Goal: Task Accomplishment & Management: Manage account settings

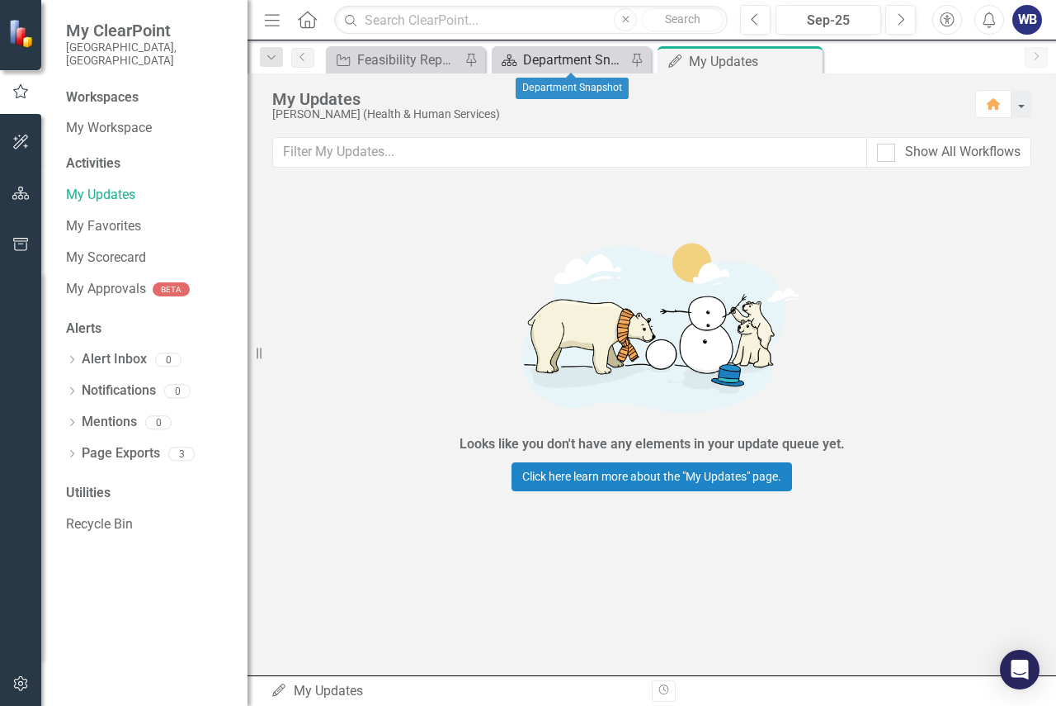
click at [555, 53] on div "Department Snapshot" at bounding box center [574, 60] width 103 height 21
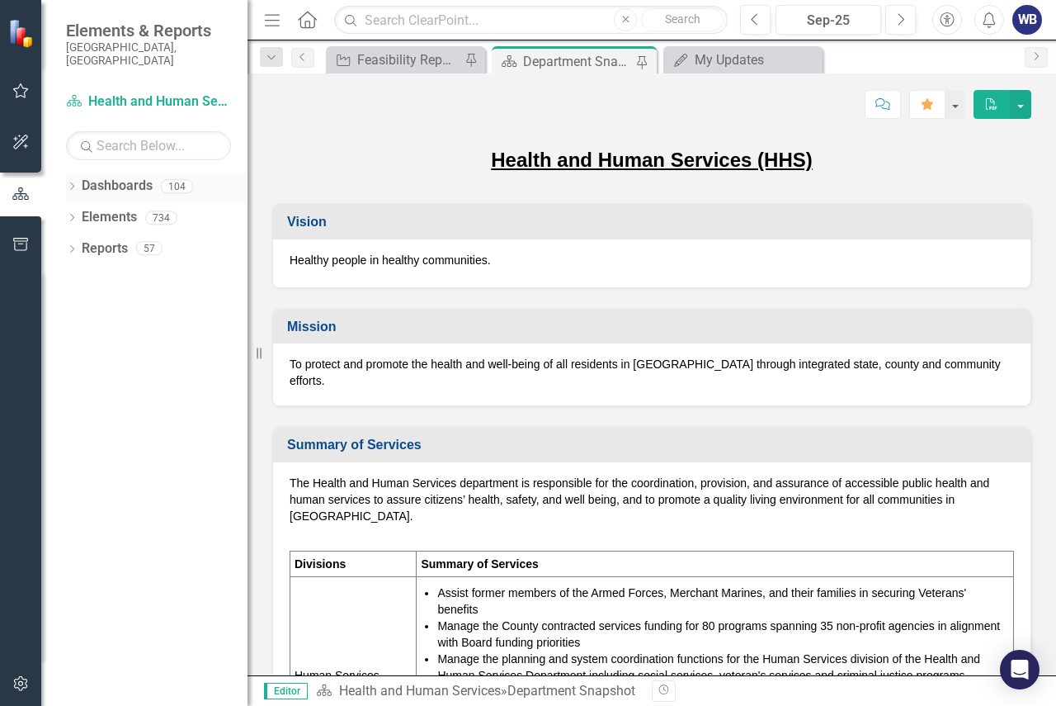
click at [69, 183] on icon "Dropdown" at bounding box center [72, 187] width 12 height 9
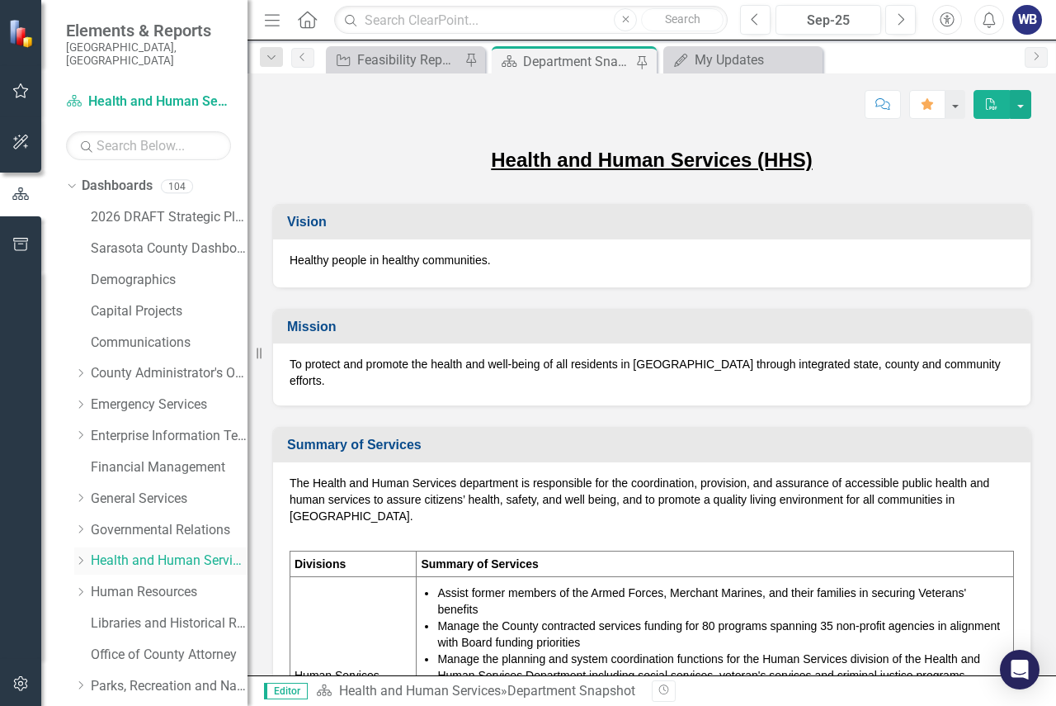
click at [108, 551] on link "Health and Human Services" at bounding box center [169, 560] width 157 height 19
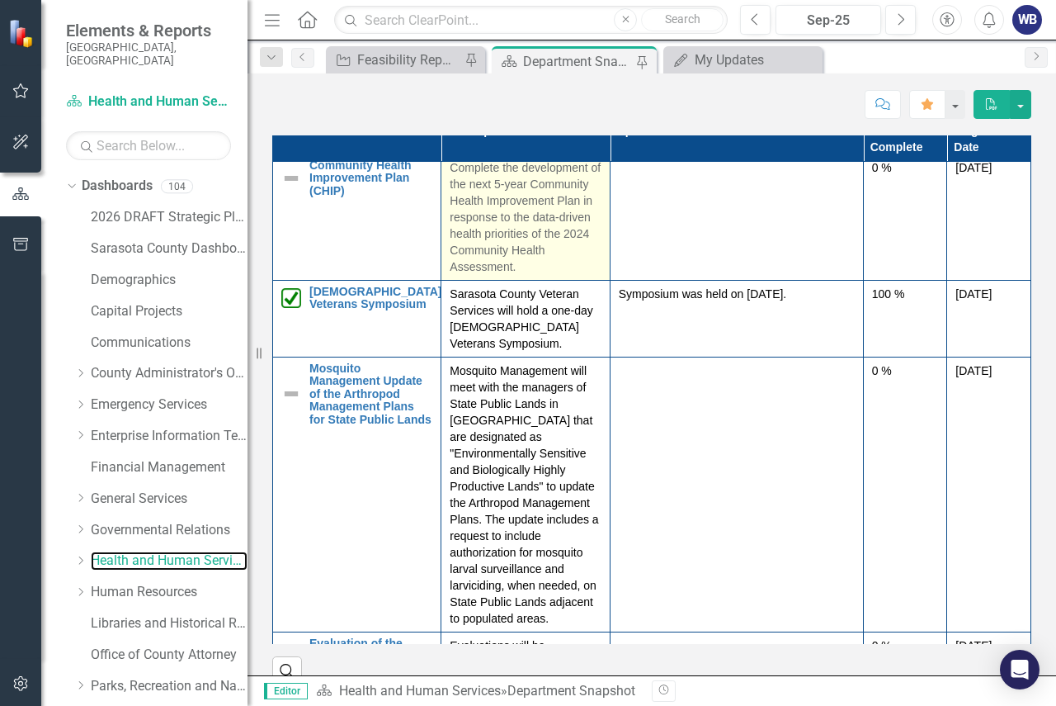
scroll to position [1650, 0]
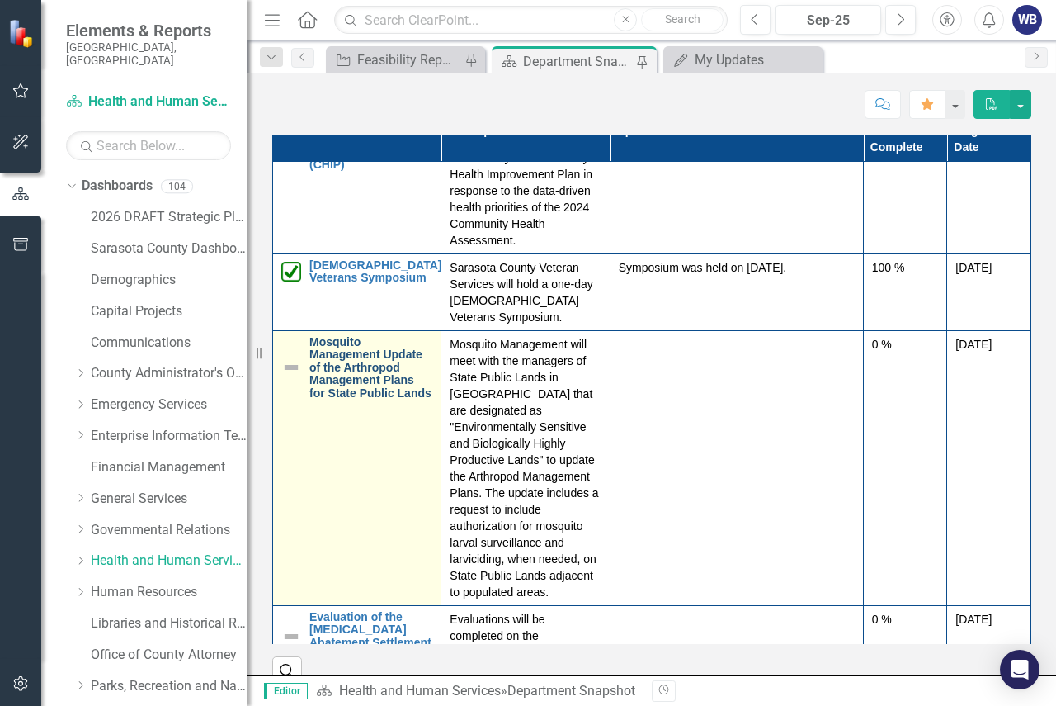
click at [356, 399] on link "Mosquito Management Update of the Arthropod Management Plans for State Public L…" at bounding box center [370, 368] width 123 height 64
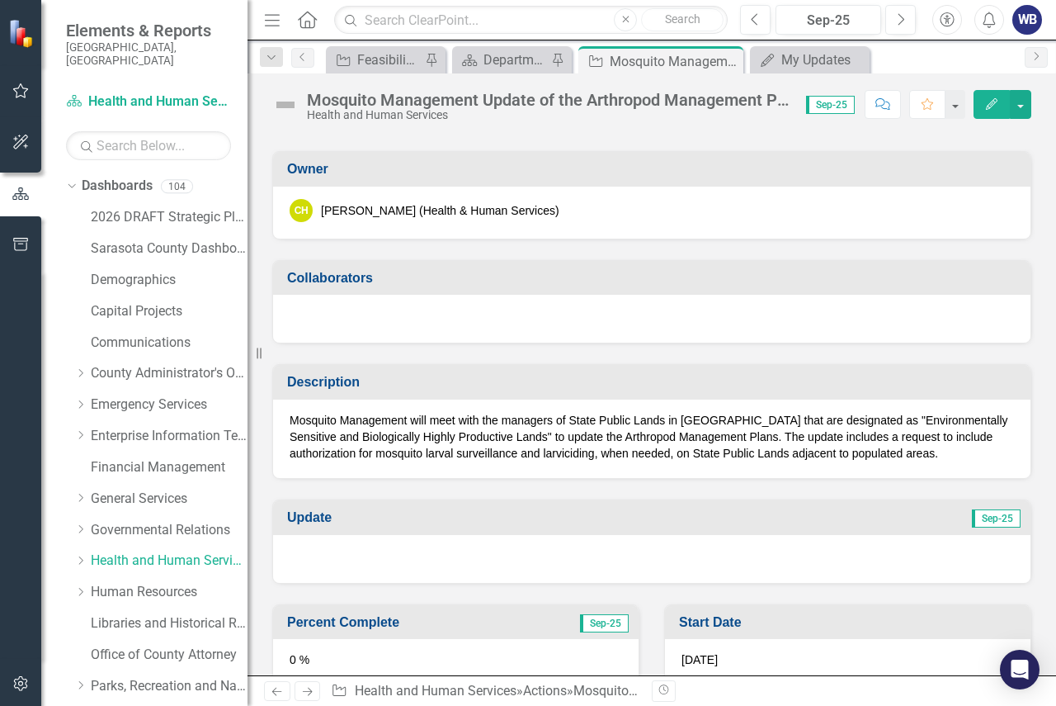
scroll to position [248, 0]
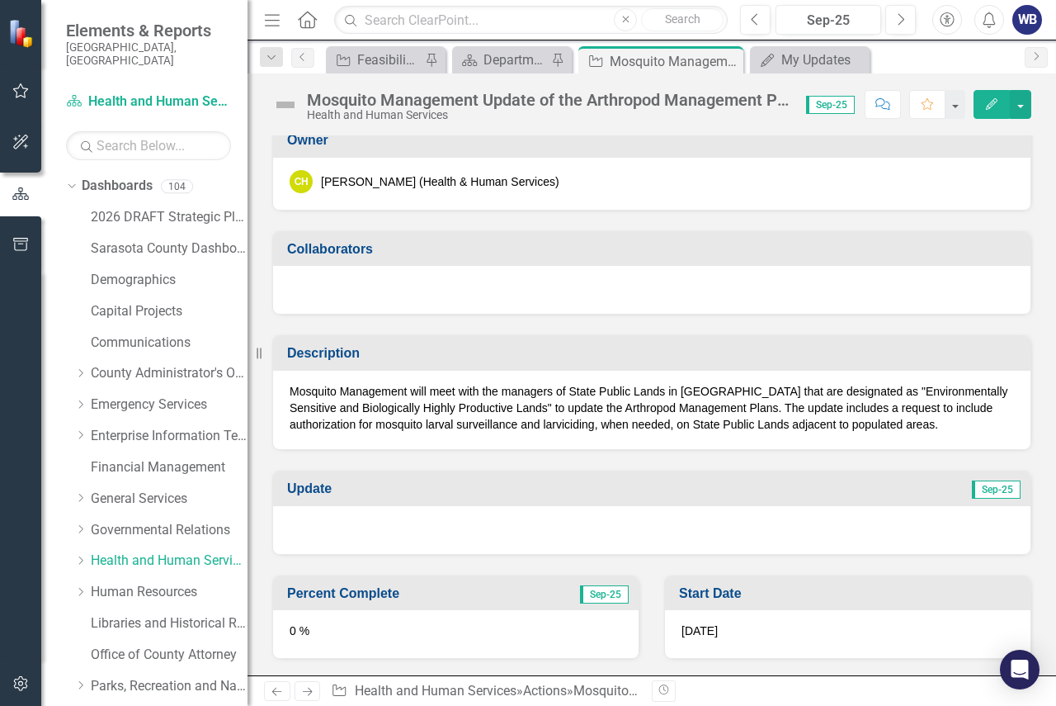
click at [501, 531] on div at bounding box center [652, 530] width 758 height 48
click at [987, 108] on icon "button" at bounding box center [992, 104] width 12 height 12
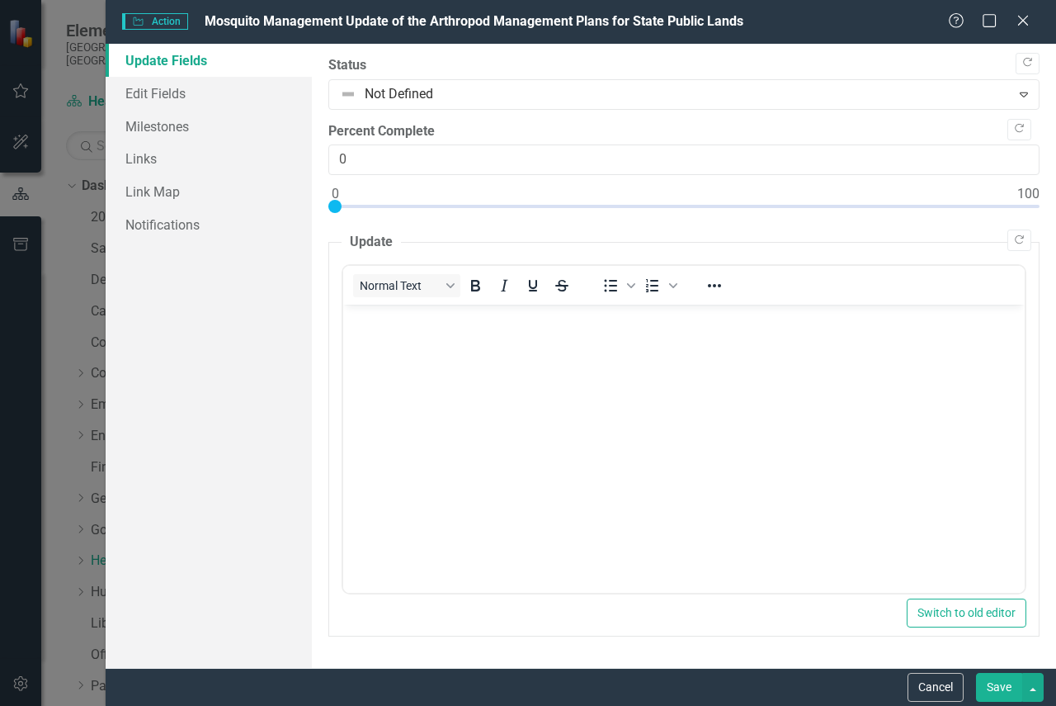
scroll to position [0, 0]
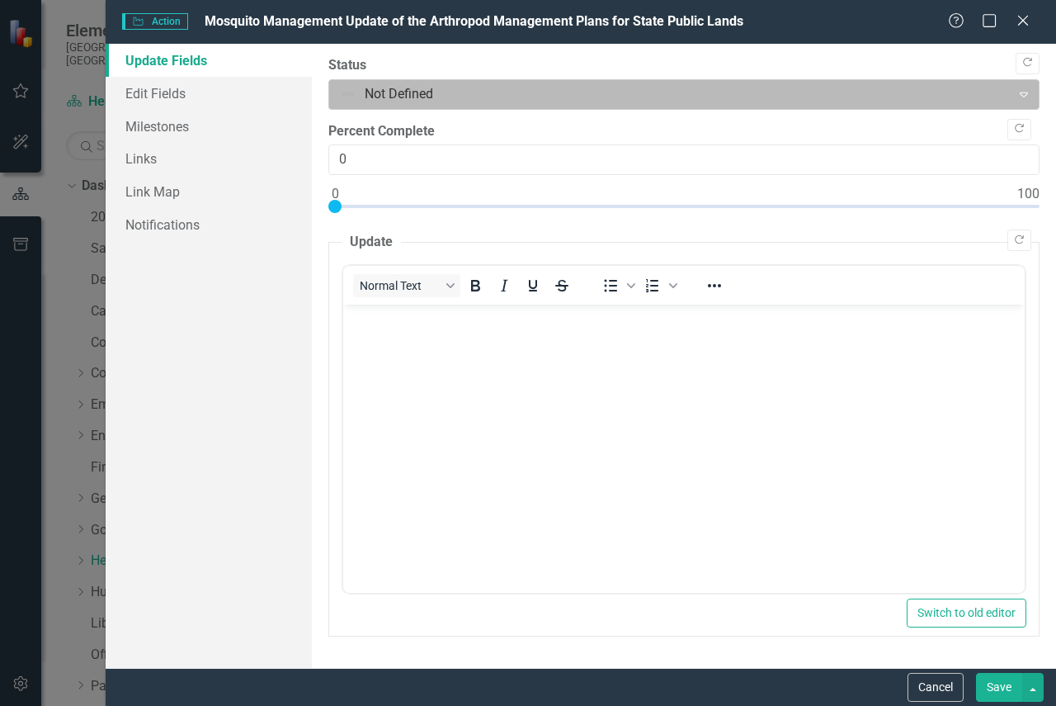
click at [407, 95] on div at bounding box center [670, 94] width 661 height 22
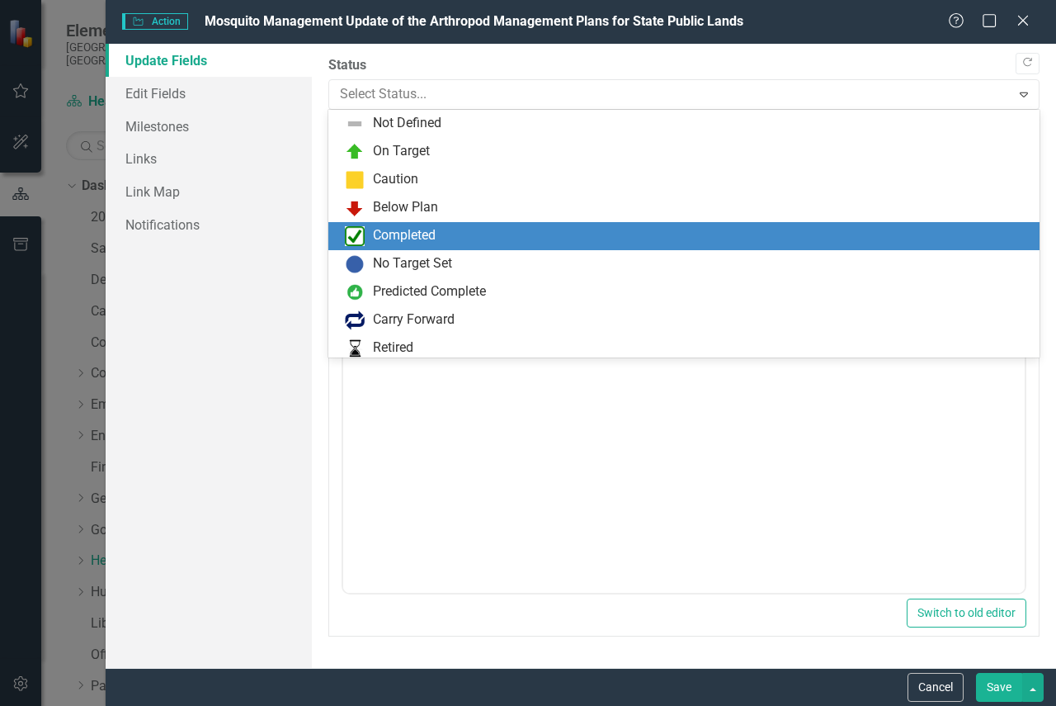
click at [400, 237] on div "Completed" at bounding box center [404, 235] width 63 height 19
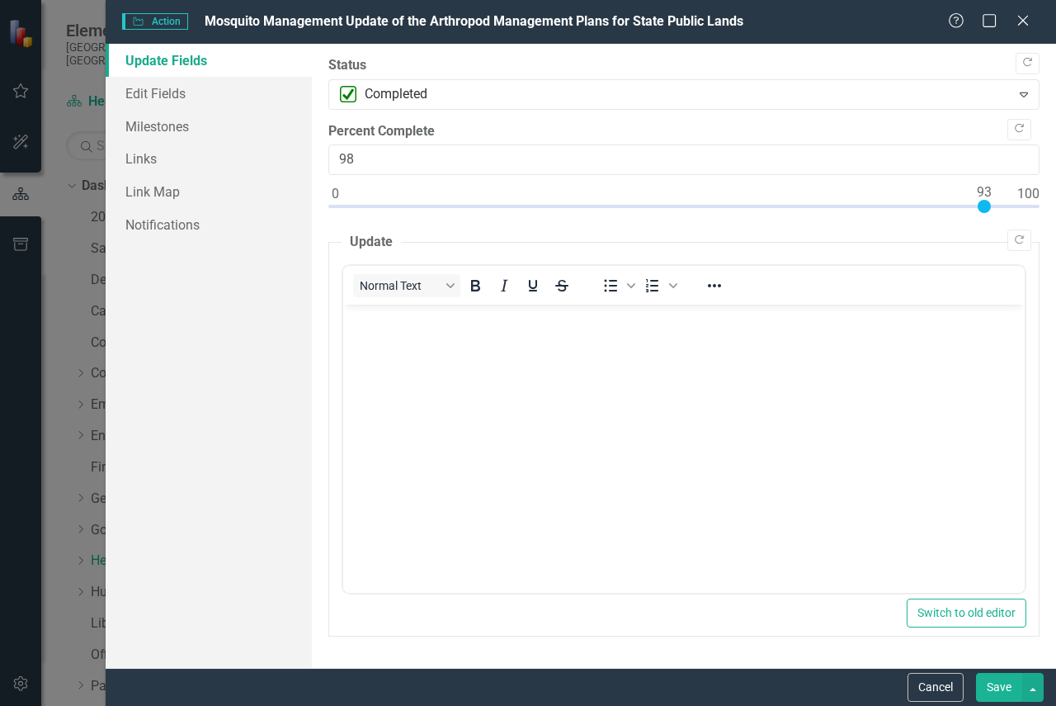
type input "100"
drag, startPoint x: 337, startPoint y: 206, endPoint x: 1178, endPoint y: 229, distance: 842.0
click at [1055, 229] on html "Accessibility Screen-Reader Guide, Feedback, and Issue Reporting | New window E…" at bounding box center [528, 353] width 1056 height 706
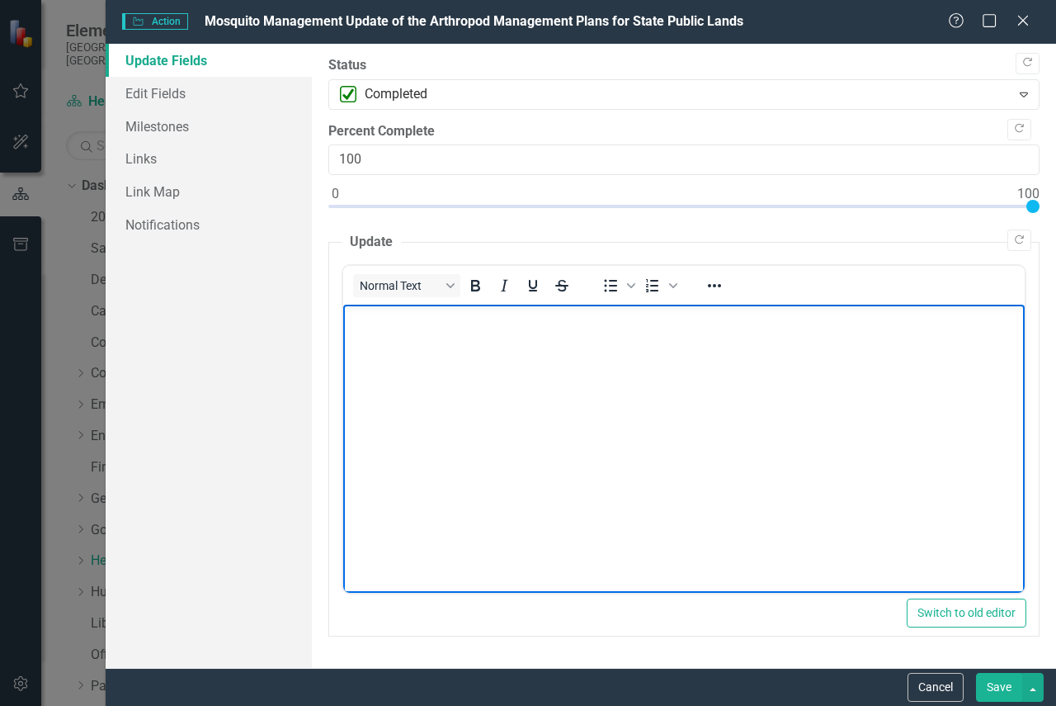
click at [551, 419] on body "Rich Text Area. Press ALT-0 for help." at bounding box center [684, 428] width 682 height 248
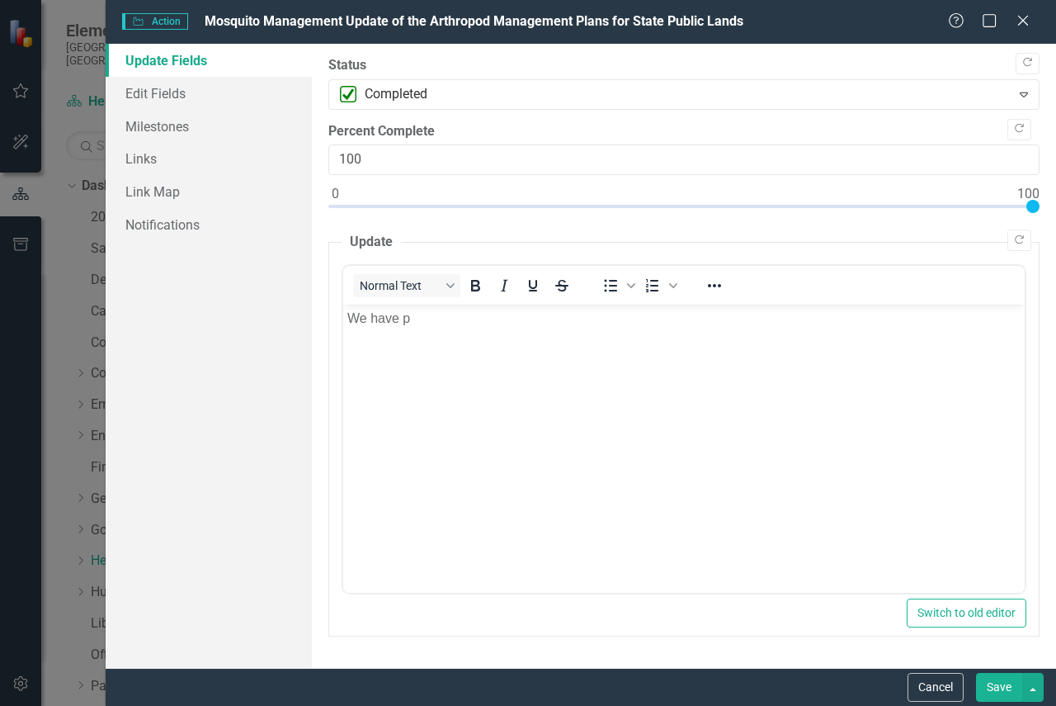
click at [838, 31] on div "Action Action Mosquito Management Update of the Arthropod Management Plans for …" at bounding box center [535, 21] width 826 height 19
click at [564, 360] on body "We have p" at bounding box center [684, 428] width 682 height 248
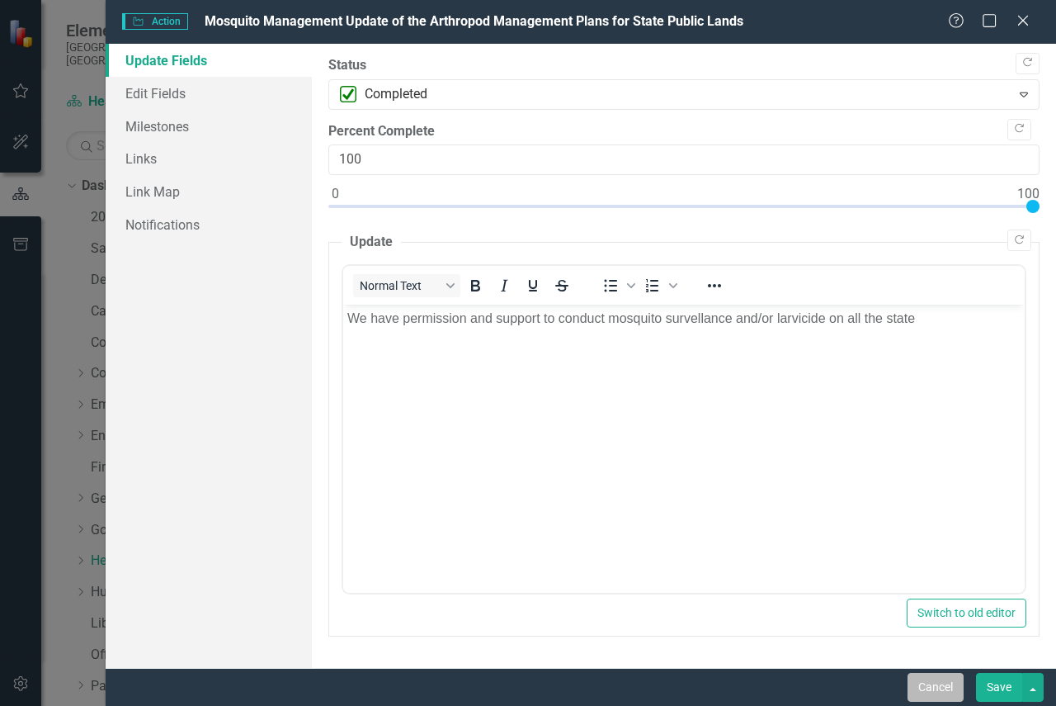
click at [928, 682] on button "Cancel" at bounding box center [936, 687] width 56 height 29
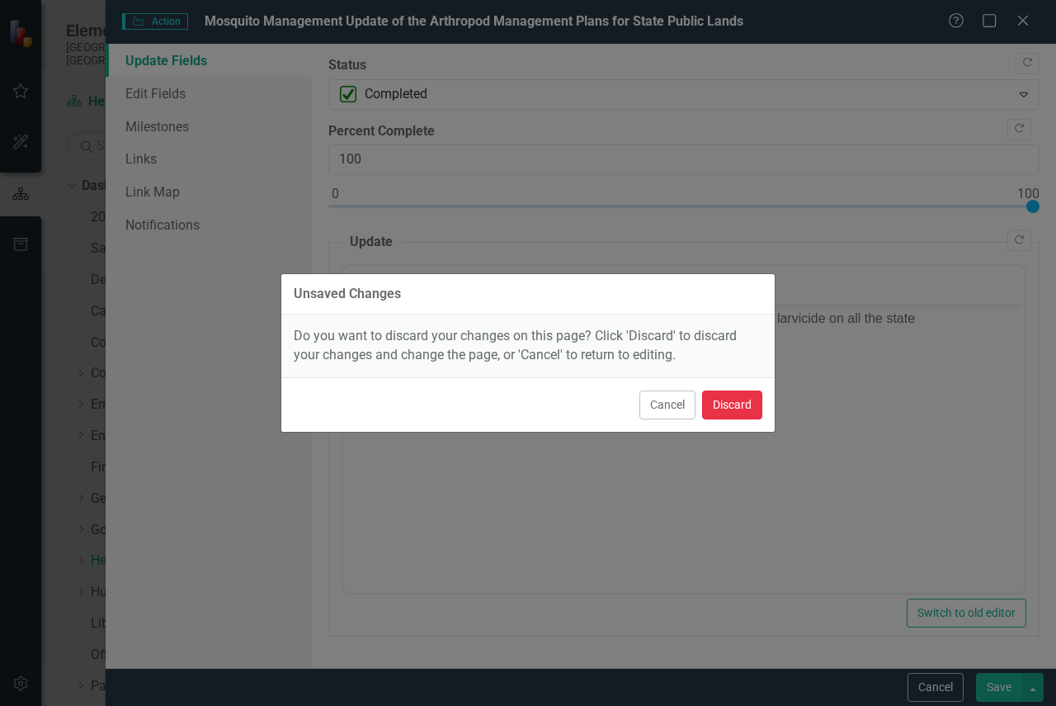
click at [732, 406] on button "Discard" at bounding box center [732, 404] width 60 height 29
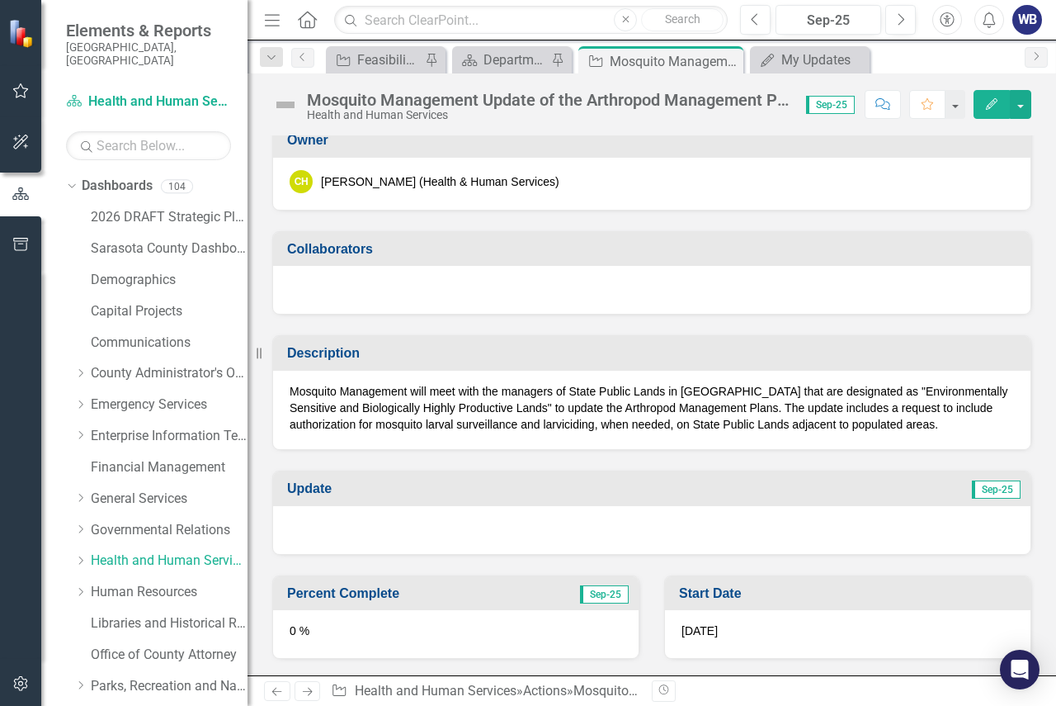
click at [342, 394] on p "Mosquito Management will meet with the managers of State Public Lands in [GEOGR…" at bounding box center [652, 408] width 725 height 50
click at [296, 392] on p "Mosquito Management will meet with the managers of State Public Lands in [GEOGR…" at bounding box center [652, 408] width 725 height 50
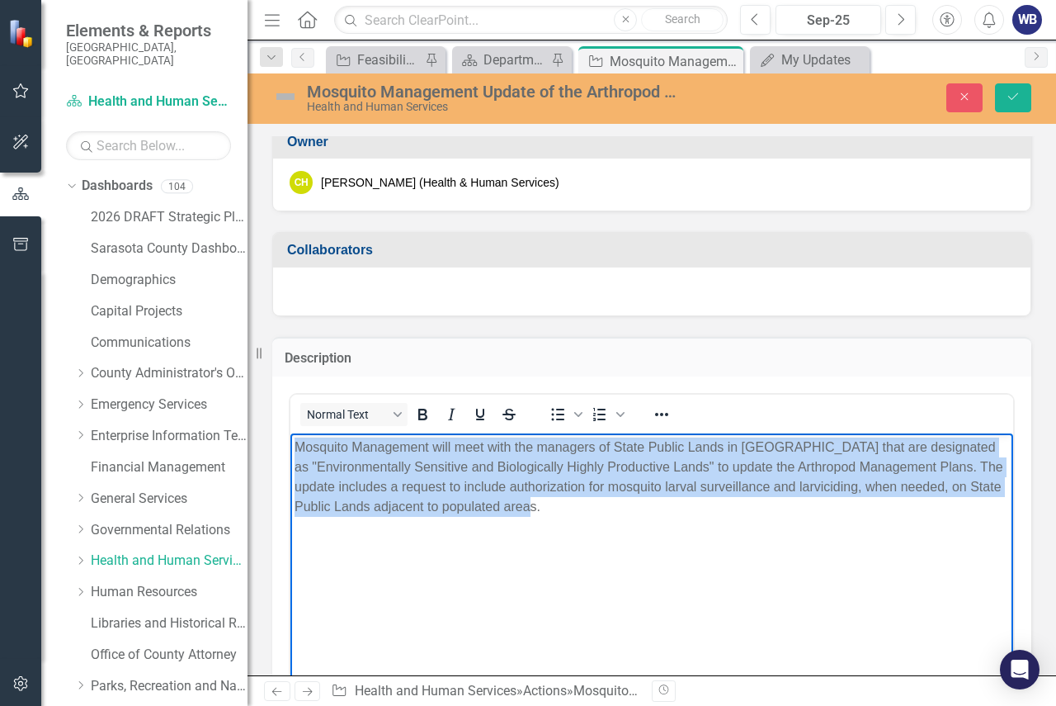
drag, startPoint x: 295, startPoint y: 446, endPoint x: 592, endPoint y: 508, distance: 304.4
click at [592, 508] on p "Mosquito Management will meet with the managers of State Public Lands in [GEOGR…" at bounding box center [652, 476] width 715 height 79
copy p "Mosquito Management will meet with the managers of State Public Lands in [GEOGR…"
click at [592, 557] on body "Mosquito Management will meet with the managers of State Public Lands in [GEOGR…" at bounding box center [651, 557] width 723 height 248
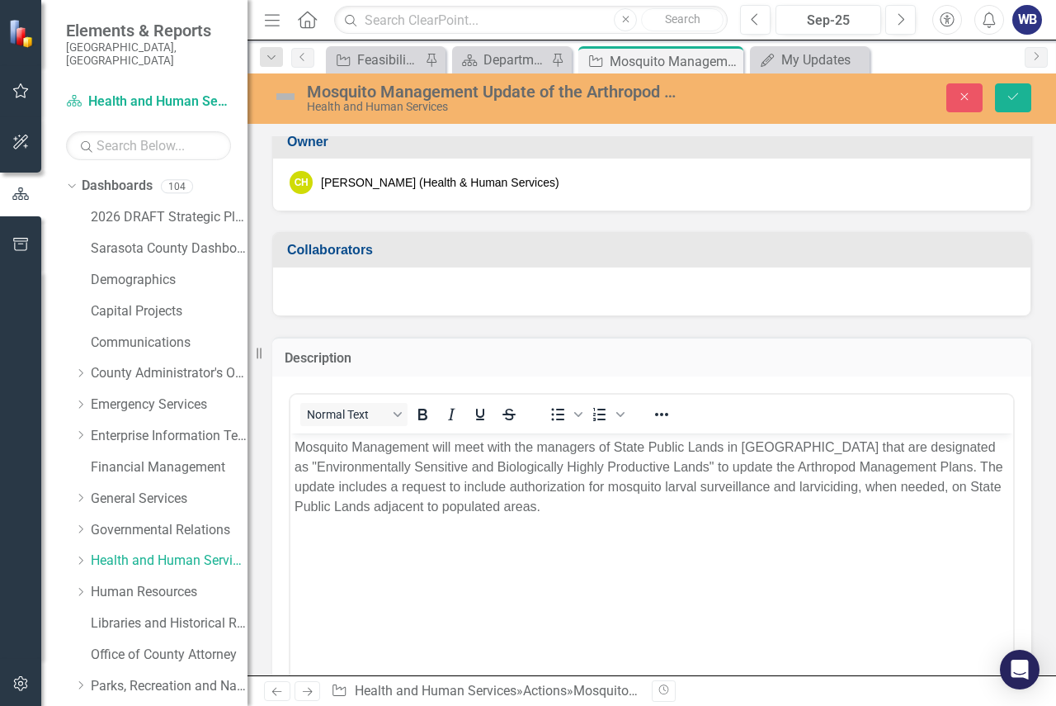
click at [285, 97] on img at bounding box center [285, 96] width 26 height 26
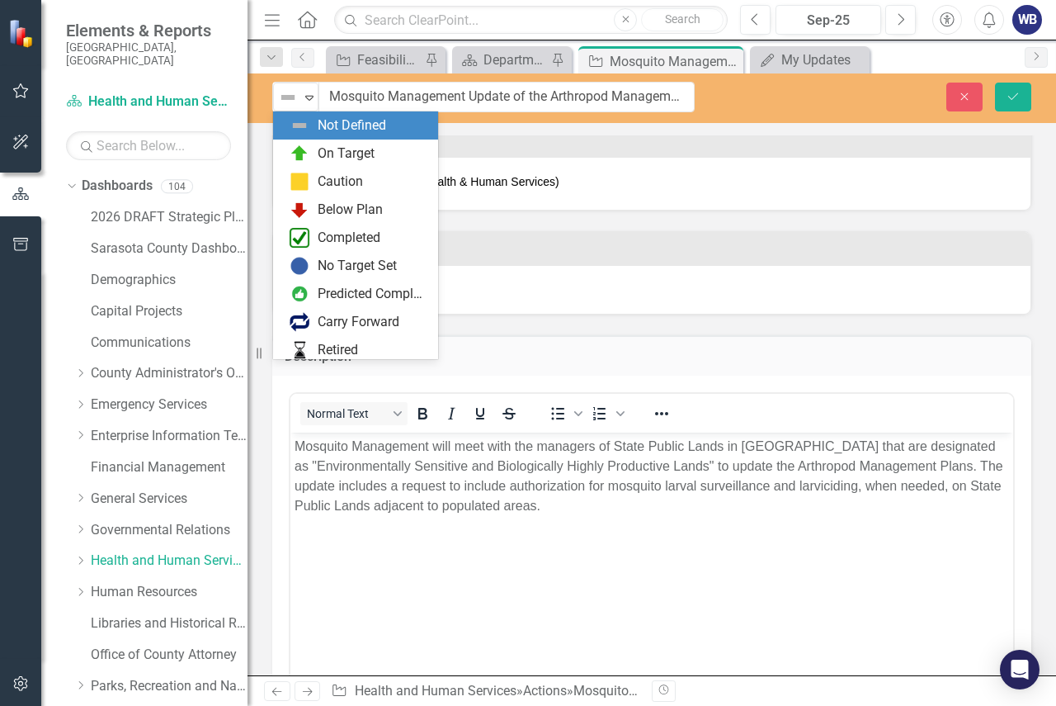
click at [285, 97] on img at bounding box center [288, 97] width 20 height 20
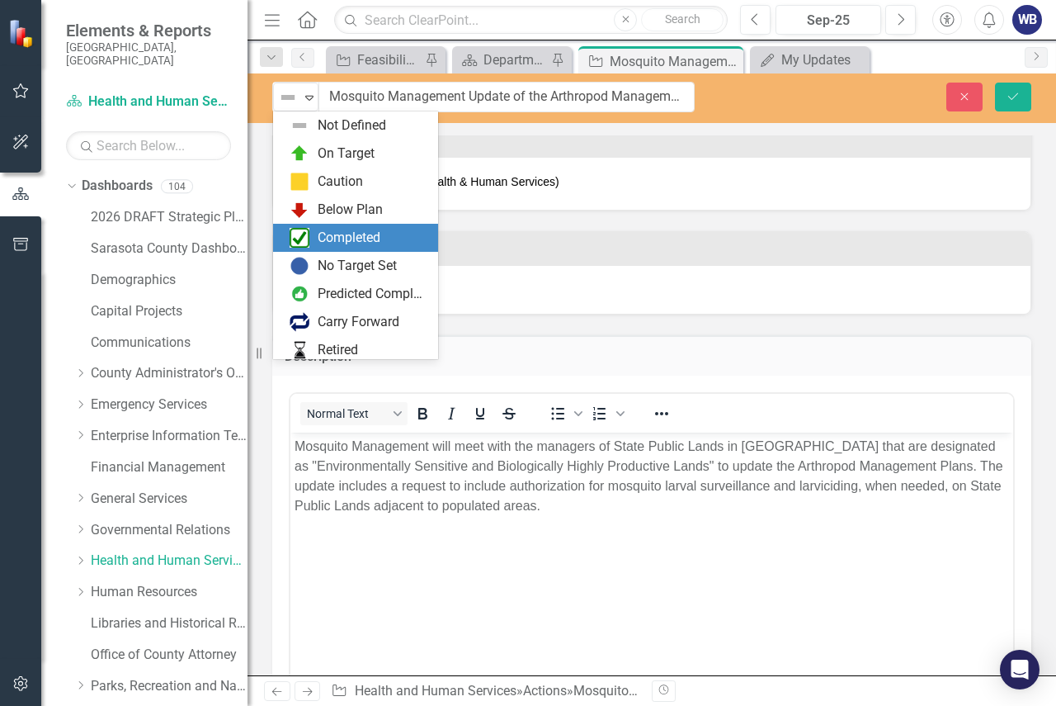
click at [337, 236] on div "Completed" at bounding box center [349, 238] width 63 height 19
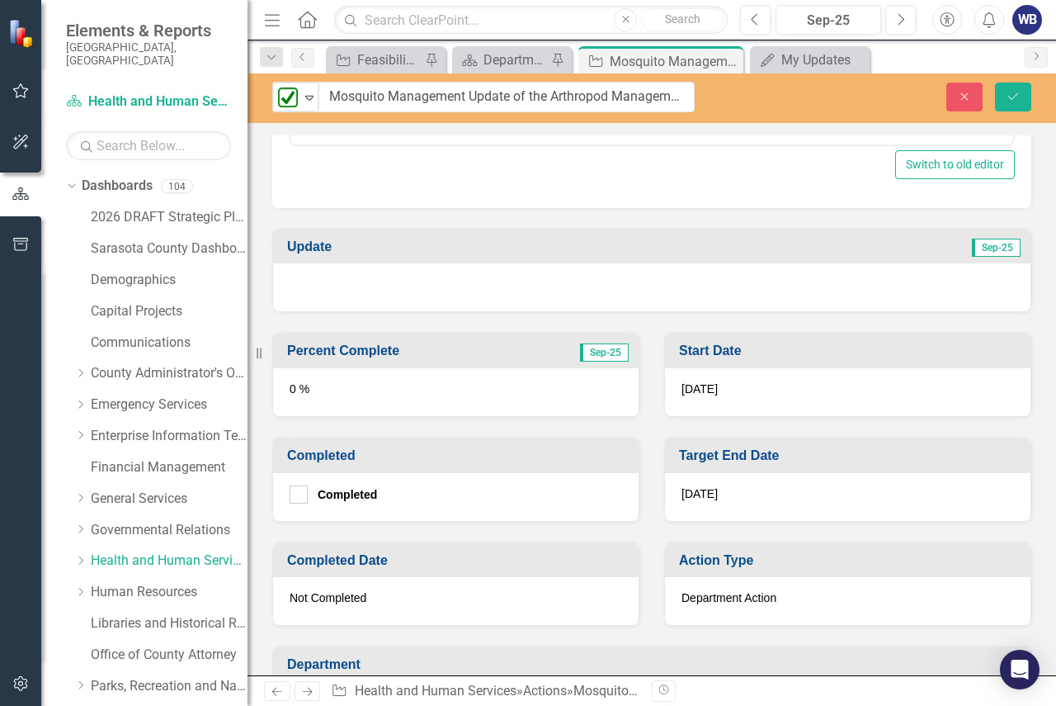
scroll to position [825, 0]
click at [387, 282] on div at bounding box center [652, 286] width 758 height 48
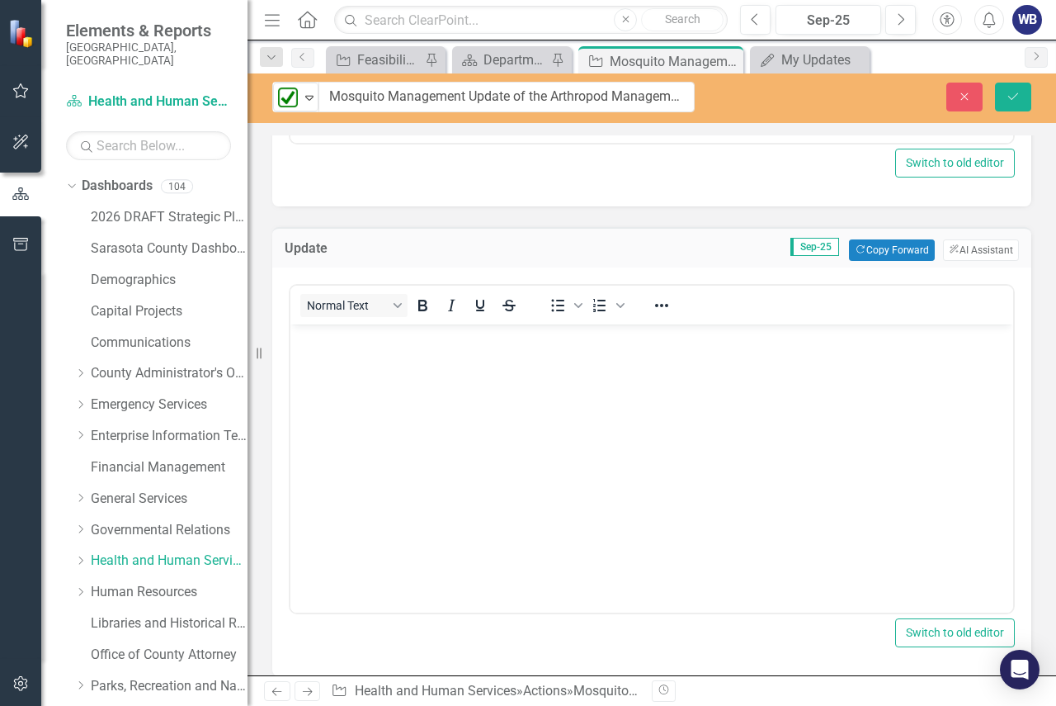
scroll to position [0, 0]
click at [389, 398] on body "Rich Text Area. Press ALT-0 for help." at bounding box center [651, 447] width 723 height 248
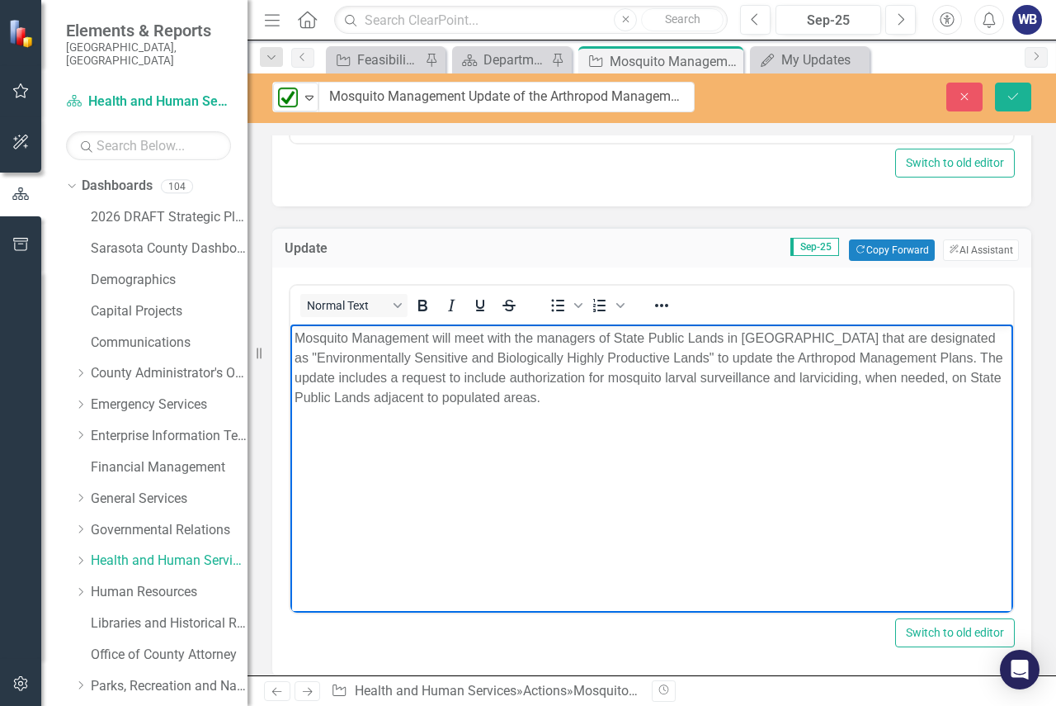
click at [442, 336] on p "Mosquito Management will meet with the managers of State Public Lands in [GEOGR…" at bounding box center [652, 367] width 715 height 79
click at [446, 336] on p "Mosquito Management will meet with the managers of State Public Lands in [GEOGR…" at bounding box center [652, 367] width 715 height 79
drag, startPoint x: 434, startPoint y: 337, endPoint x: 487, endPoint y: 337, distance: 52.8
click at [487, 337] on p "Mosquito Management will meet with the managers of State Public Lands in [GEOGR…" at bounding box center [652, 367] width 715 height 79
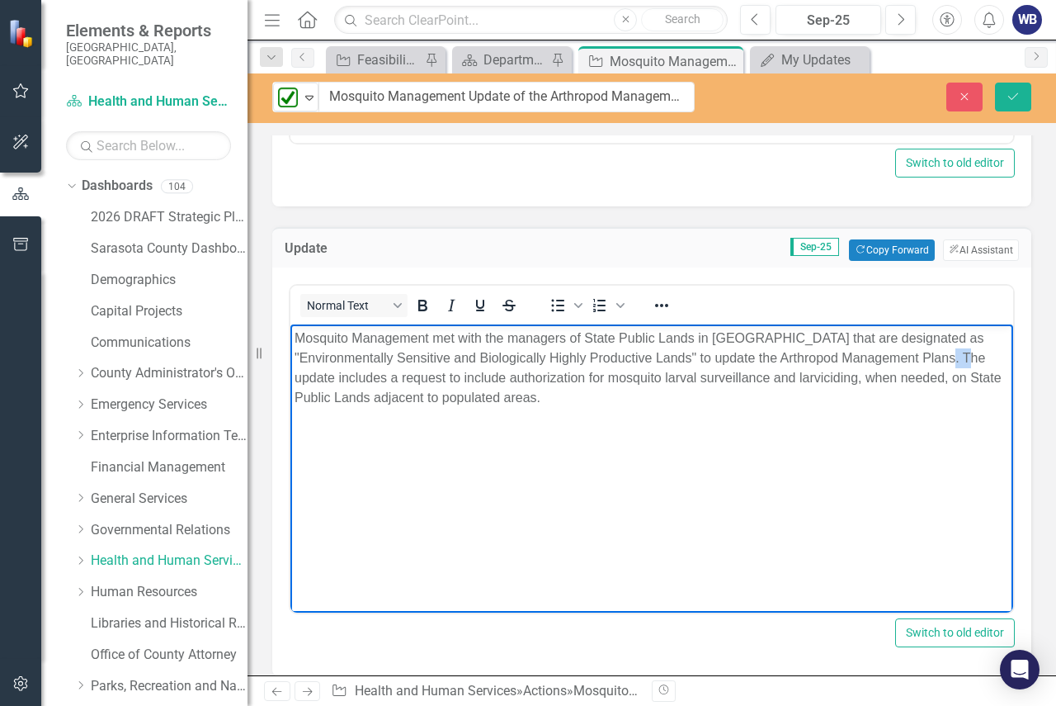
drag, startPoint x: 965, startPoint y: 358, endPoint x: 1002, endPoint y: 358, distance: 37.1
click at [1002, 358] on html "Mosquito Management met with the managers of State Public Lands in [GEOGRAPHIC_…" at bounding box center [651, 447] width 723 height 248
click at [365, 379] on p "Mosquito Management met with the managers of State Public Lands in [GEOGRAPHIC_…" at bounding box center [652, 367] width 715 height 79
click at [455, 377] on p "Mosquito Management met with the managers of State Public Lands in [GEOGRAPHIC_…" at bounding box center [652, 367] width 715 height 79
drag, startPoint x: 457, startPoint y: 378, endPoint x: 586, endPoint y: 373, distance: 128.8
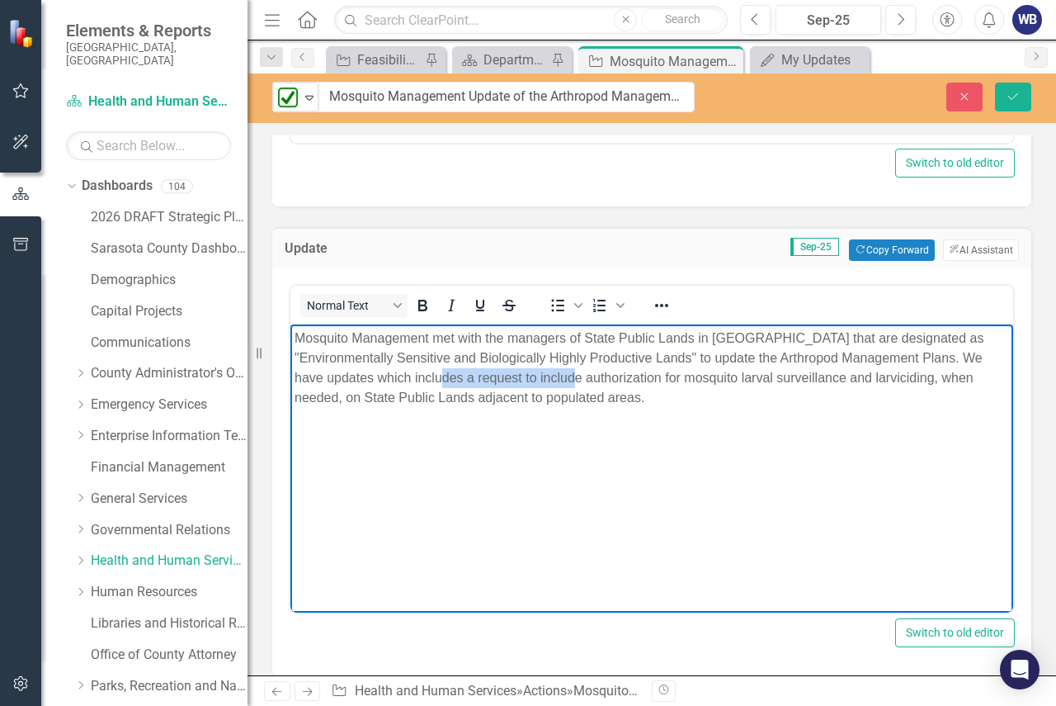
click at [586, 373] on p "Mosquito Management met with the managers of State Public Lands in [GEOGRAPHIC_…" at bounding box center [652, 367] width 715 height 79
click at [746, 380] on p "Mosquito Management met with the managers of State Public Lands in [GEOGRAPHIC_…" at bounding box center [652, 367] width 715 height 79
click at [554, 395] on p "Mosquito Management met with the managers of State Public Lands in [GEOGRAPHIC_…" at bounding box center [652, 367] width 715 height 79
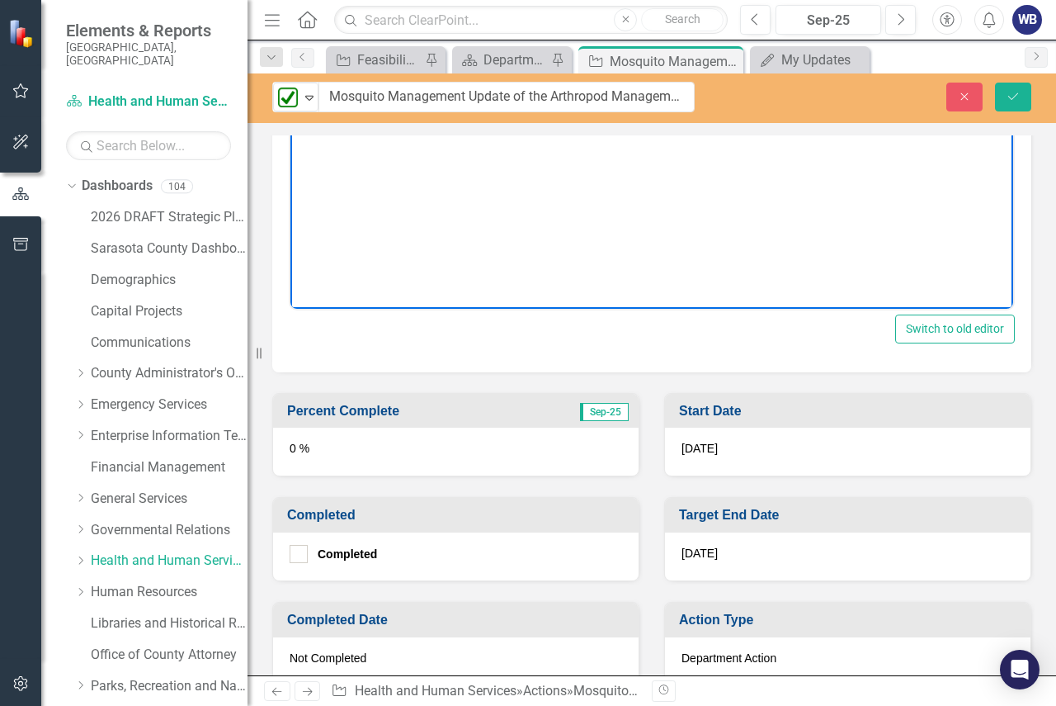
scroll to position [1155, 0]
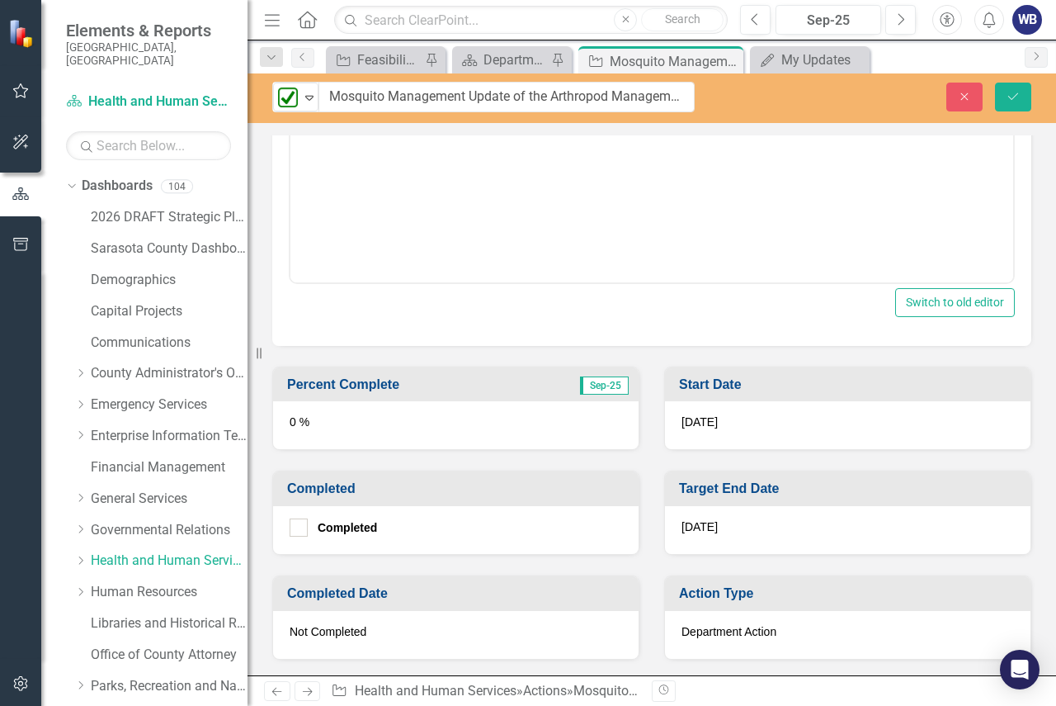
click at [337, 432] on div "0 %" at bounding box center [456, 425] width 366 height 48
click at [337, 430] on div "0 %" at bounding box center [456, 425] width 366 height 48
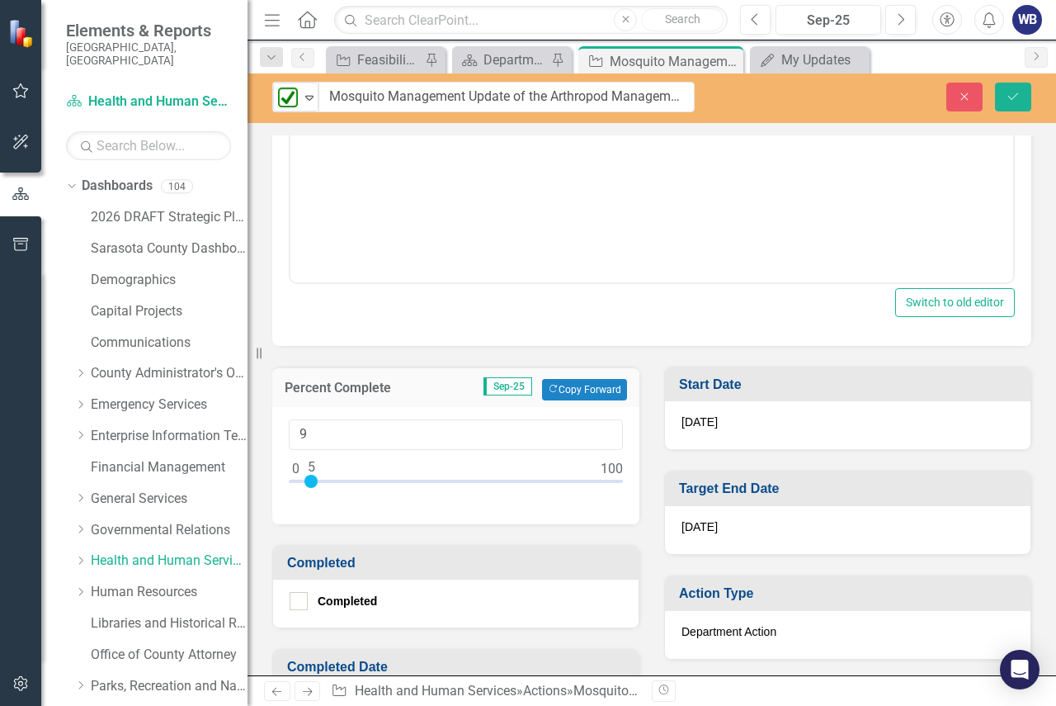
type input "100"
drag, startPoint x: 290, startPoint y: 481, endPoint x: 642, endPoint y: 477, distance: 352.4
click at [642, 477] on div "Percent Complete Sep-25 Copy Forward Copy Forward 100" at bounding box center [456, 435] width 392 height 178
click at [641, 424] on div "Percent Complete Sep-25 Copy Forward Copy Forward 100" at bounding box center [456, 435] width 392 height 178
click at [652, 424] on div "Start Date [DATE]" at bounding box center [848, 398] width 392 height 105
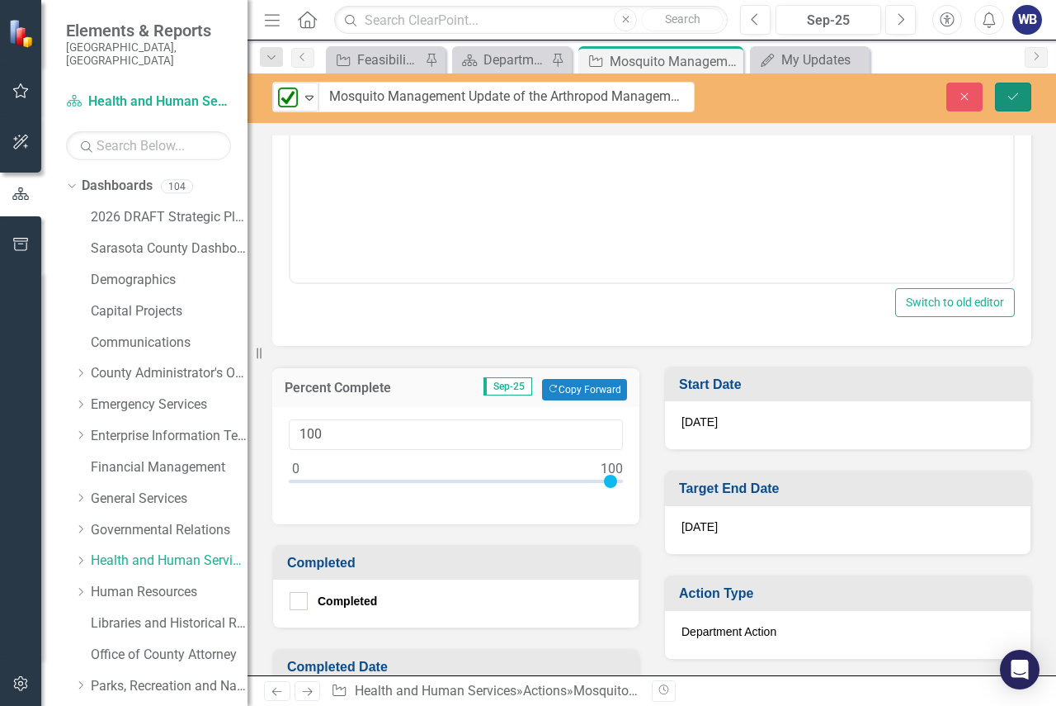
click at [1013, 83] on button "Save" at bounding box center [1013, 97] width 36 height 29
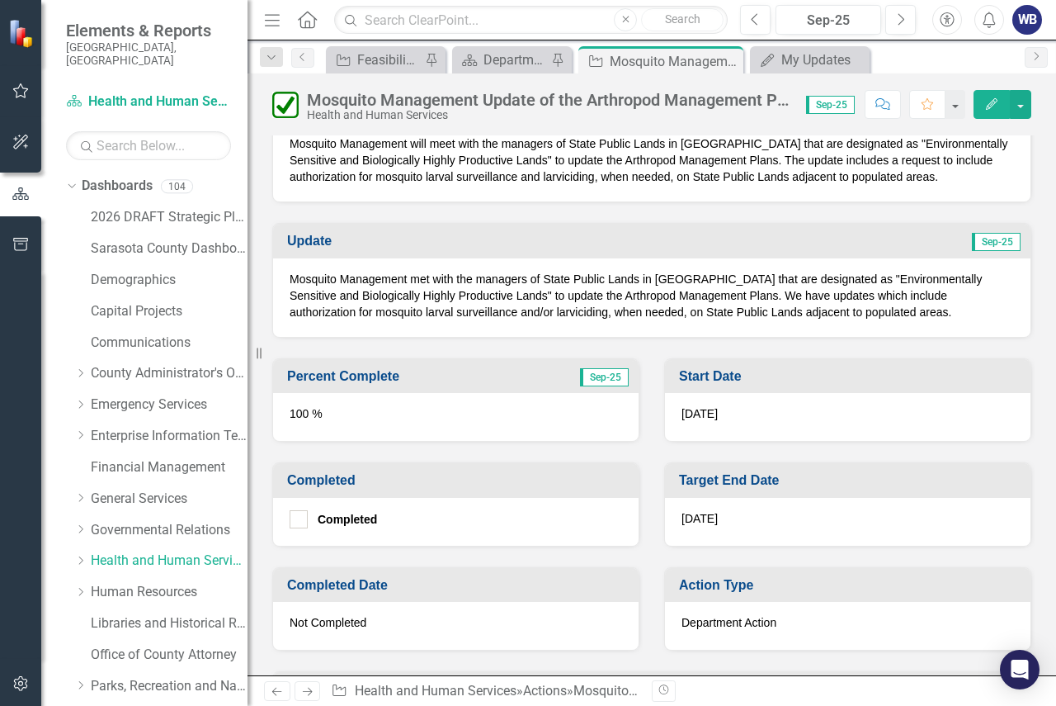
scroll to position [578, 0]
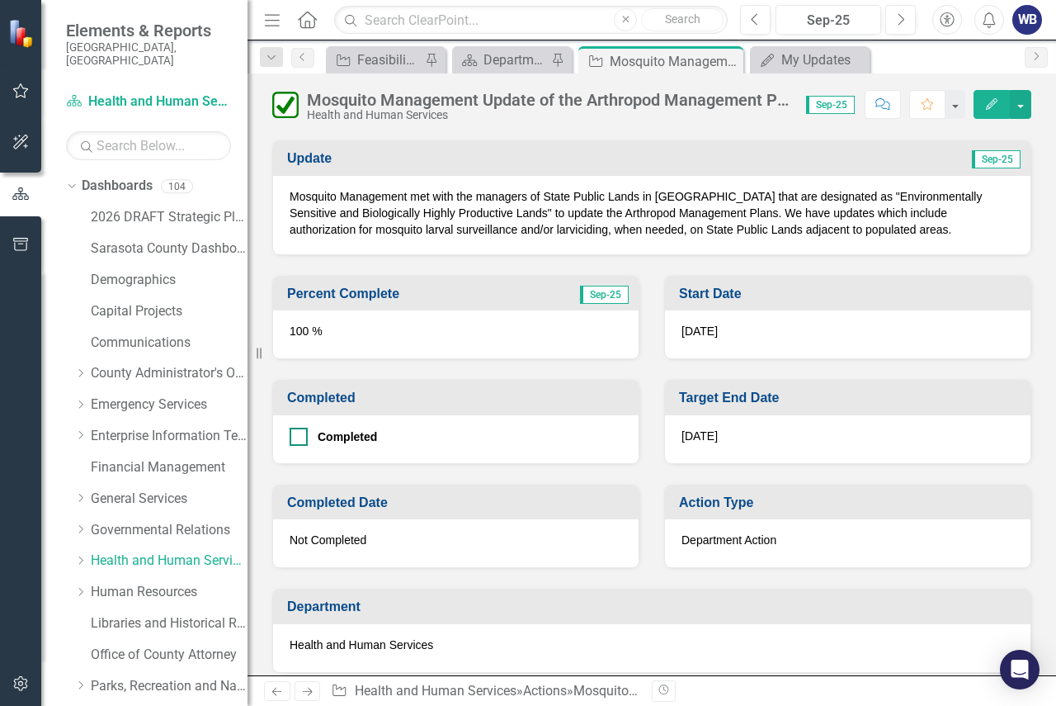
click at [304, 436] on div at bounding box center [299, 436] width 18 height 18
click at [300, 436] on input "Completed" at bounding box center [295, 432] width 11 height 11
checkbox input "true"
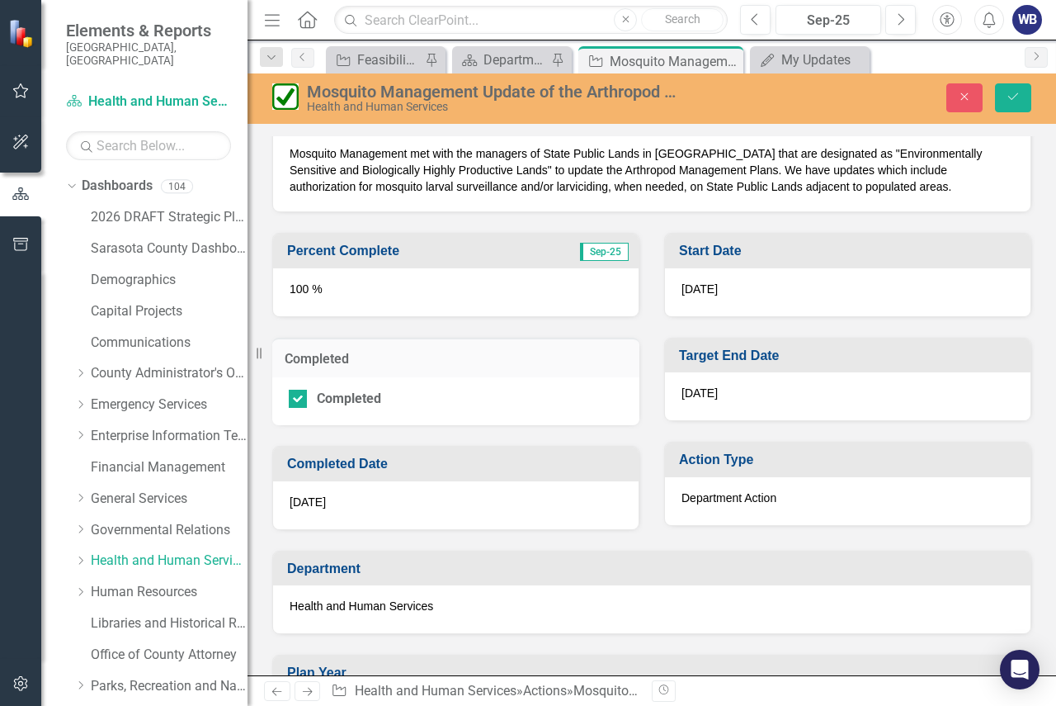
scroll to position [660, 0]
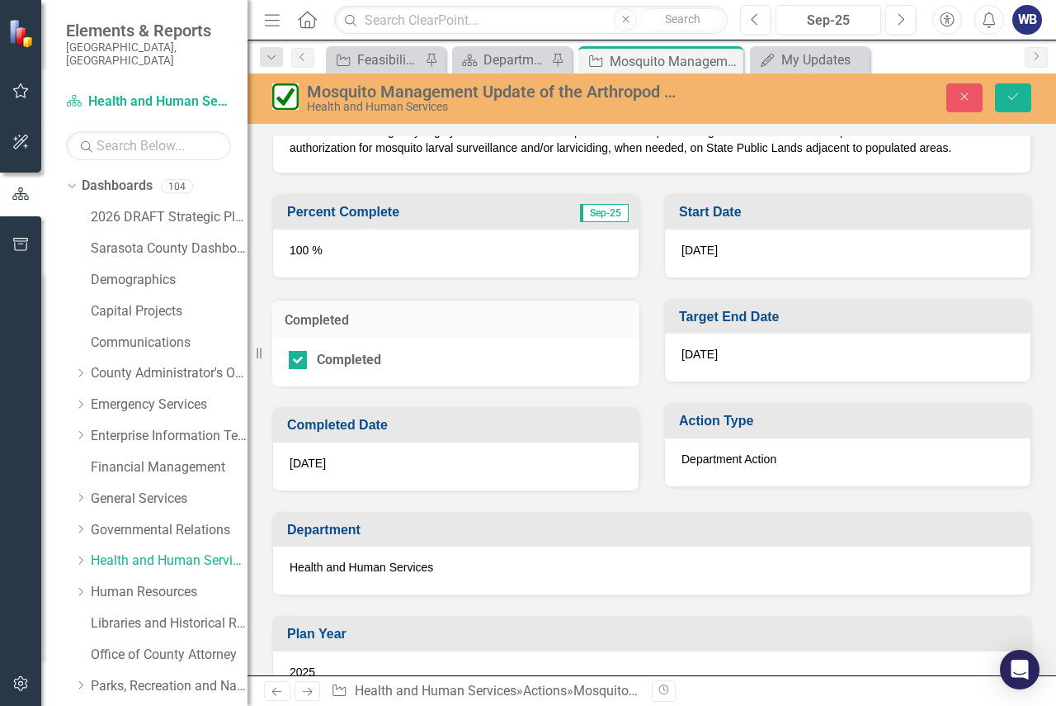
click at [357, 463] on div "[DATE]" at bounding box center [456, 466] width 366 height 48
click at [311, 464] on span "[DATE]" at bounding box center [308, 462] width 36 height 13
click at [312, 464] on span "[DATE]" at bounding box center [308, 462] width 36 height 13
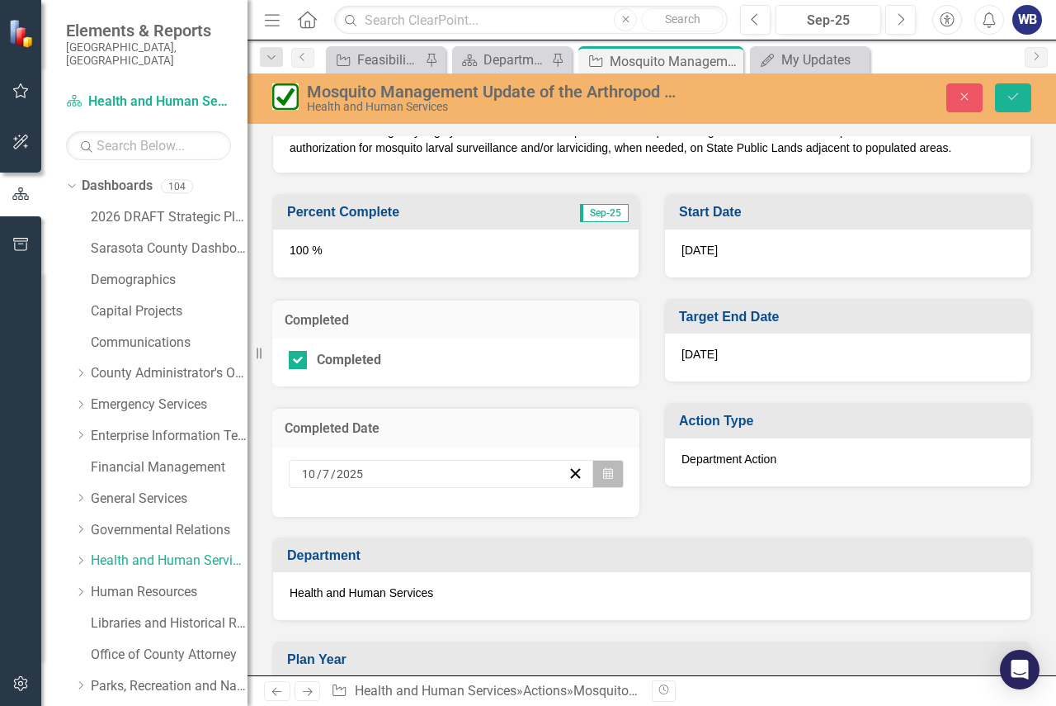
click at [608, 473] on button "Calendar" at bounding box center [607, 474] width 31 height 28
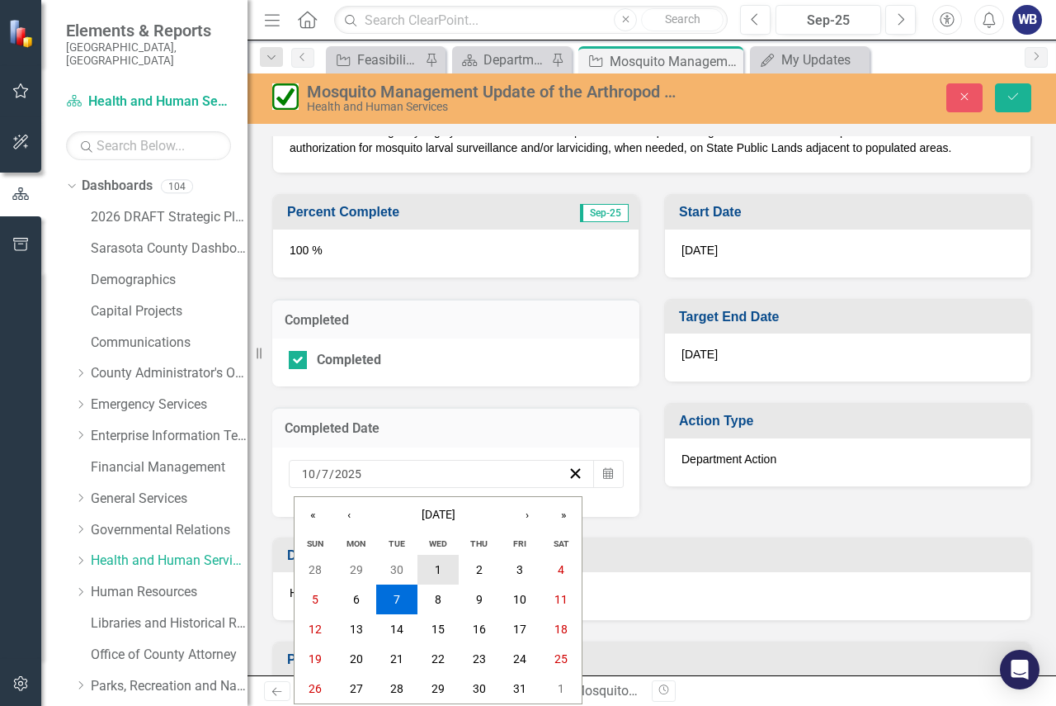
click at [433, 569] on button "1" at bounding box center [438, 570] width 41 height 30
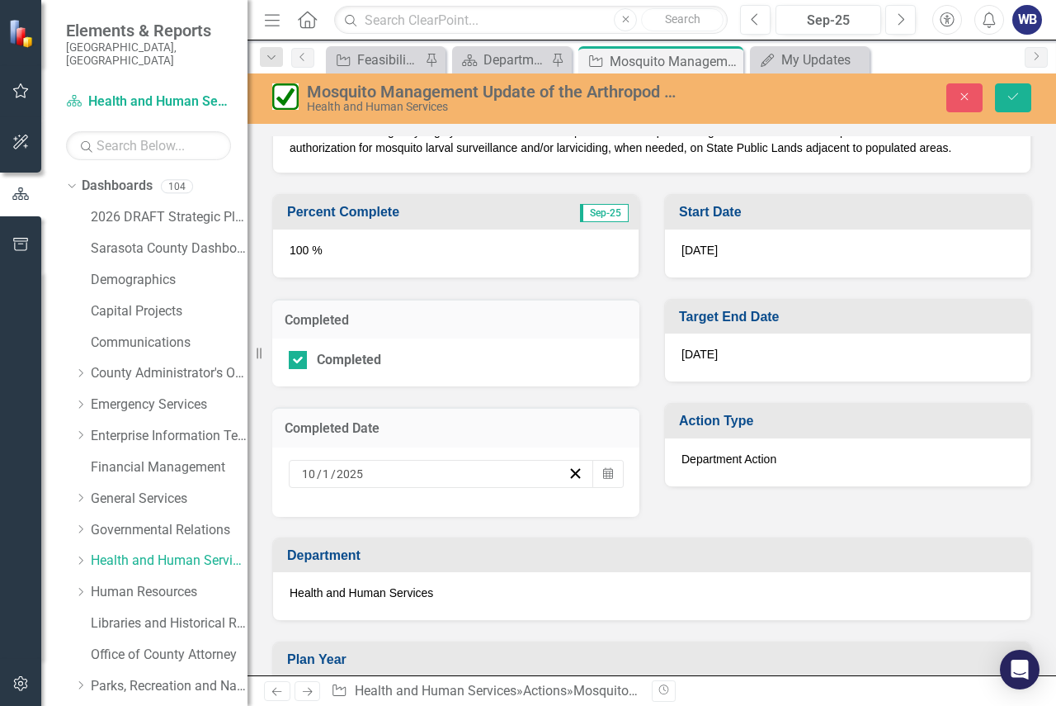
click at [687, 515] on div "Percent Complete Sep-25 100 % Completed Completed Completed Date [DATE] Calenda…" at bounding box center [652, 344] width 784 height 343
click at [1012, 92] on button "Save" at bounding box center [1013, 97] width 36 height 29
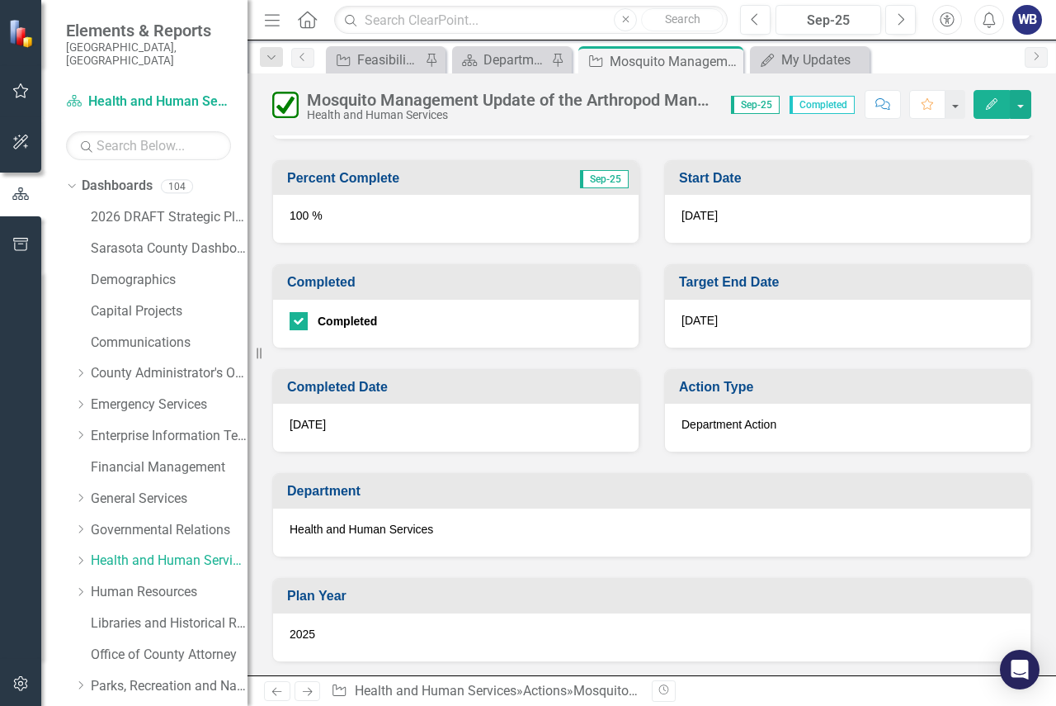
scroll to position [743, 0]
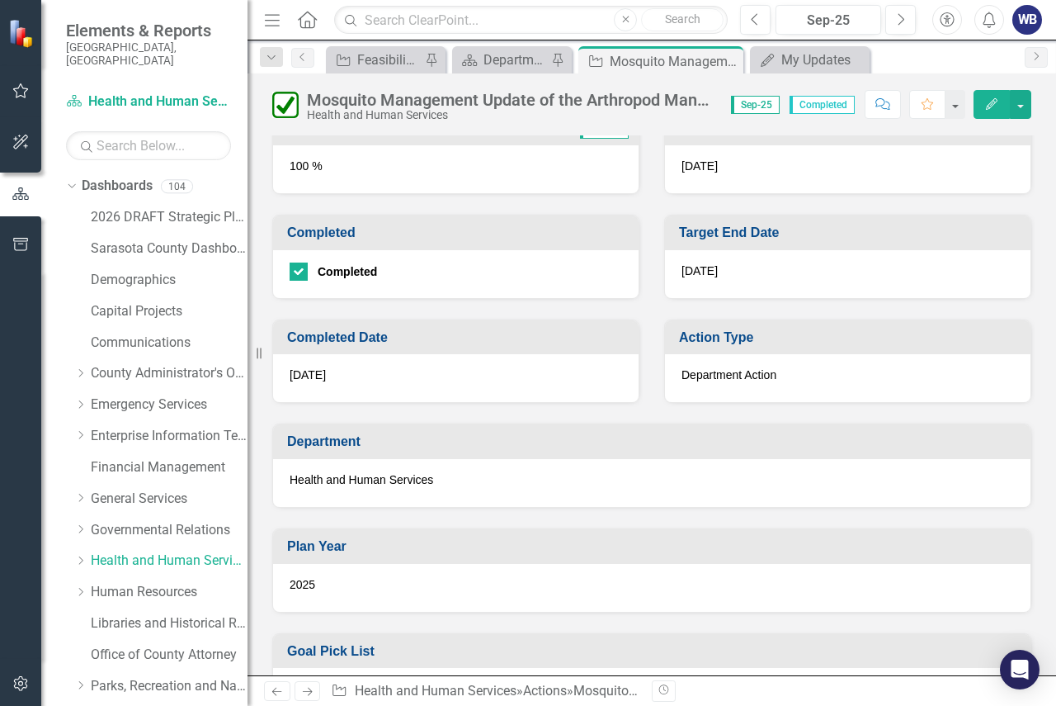
click at [335, 375] on div "[DATE]" at bounding box center [456, 378] width 366 height 48
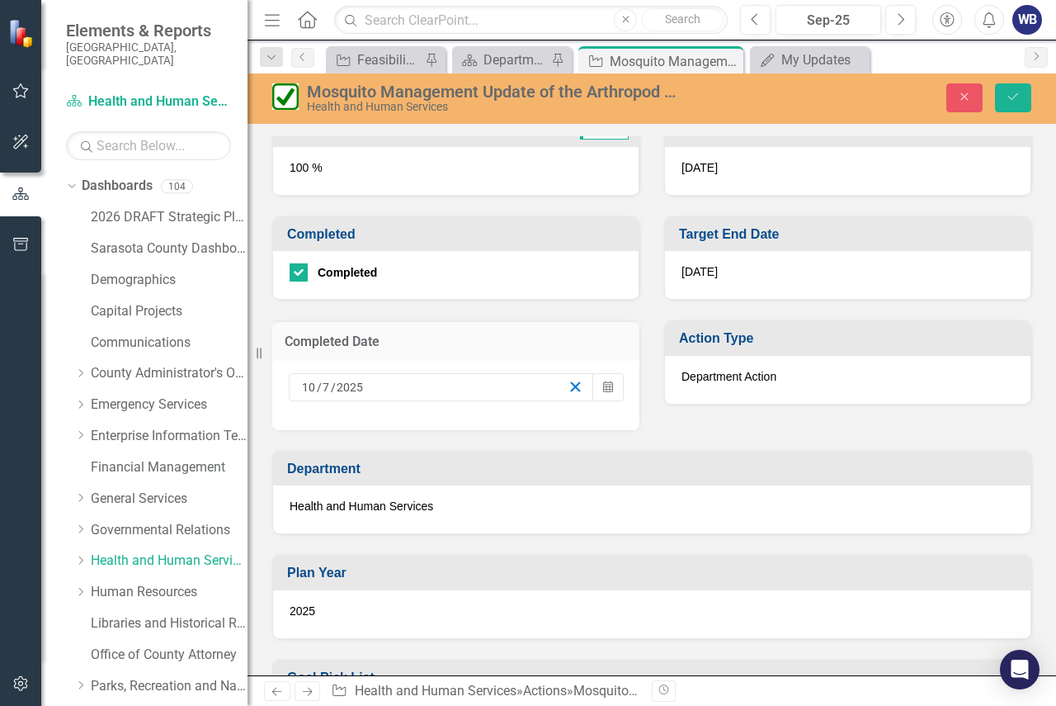
click at [571, 385] on line "button" at bounding box center [575, 386] width 9 height 9
click at [596, 385] on button "Calendar" at bounding box center [607, 387] width 31 height 28
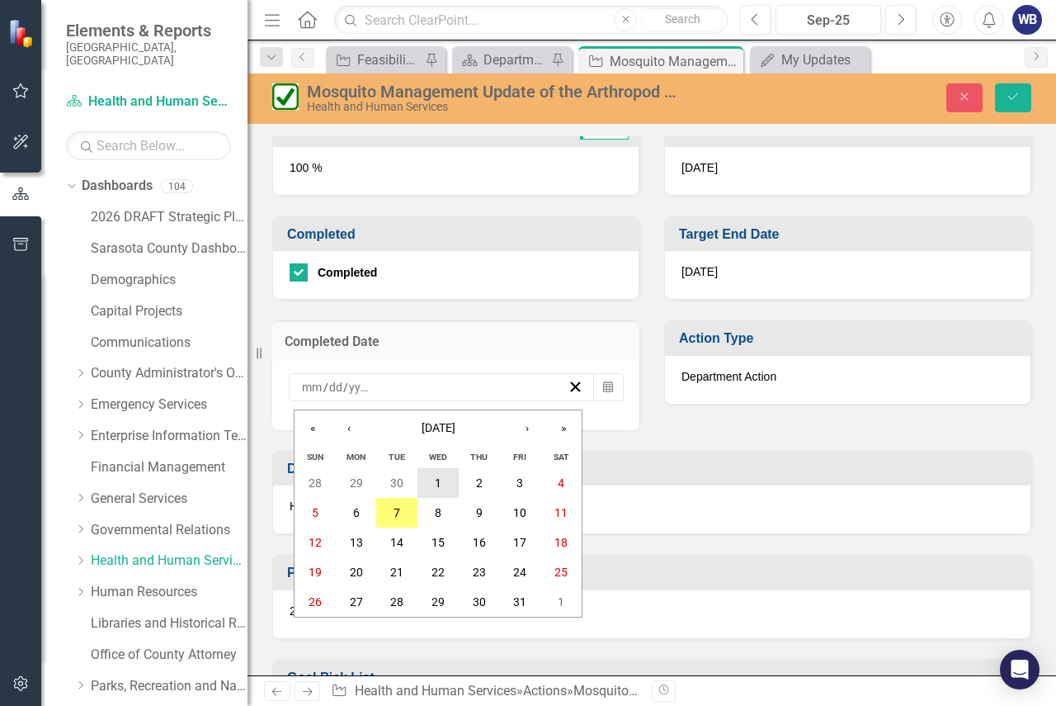
click at [433, 485] on button "1" at bounding box center [438, 483] width 41 height 30
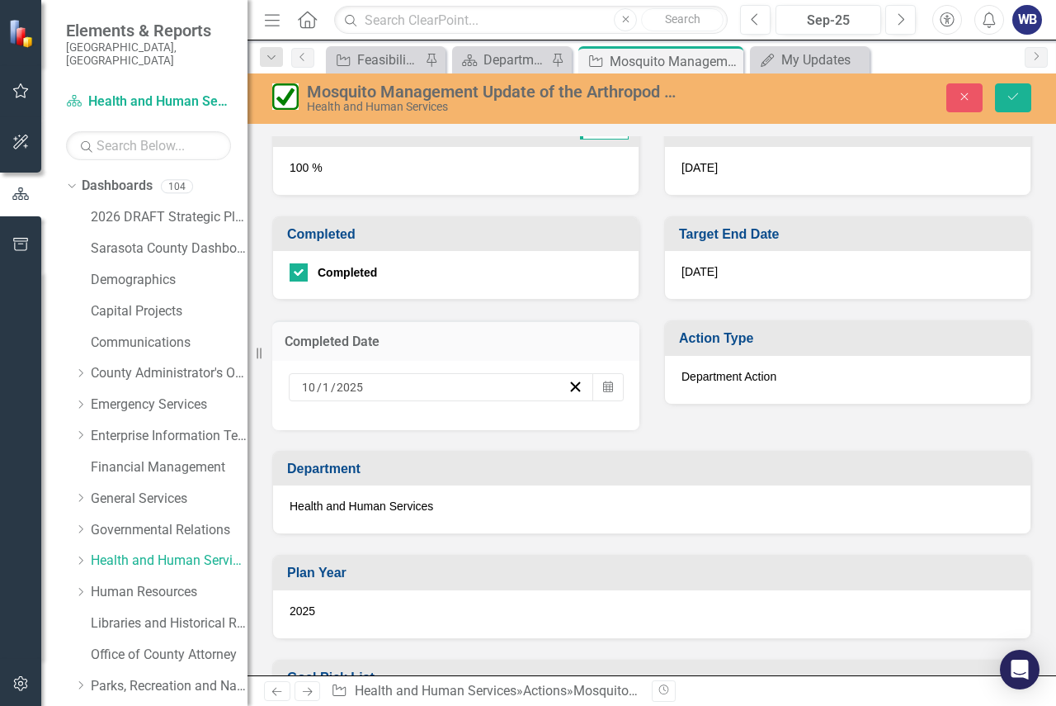
click at [667, 424] on div "Percent Complete Sep-25 100 % Completed Completed Completed Date [DATE] Calenda…" at bounding box center [652, 260] width 784 height 339
click at [526, 607] on div "2025" at bounding box center [652, 614] width 758 height 48
click at [1005, 95] on button "Save" at bounding box center [1013, 97] width 36 height 29
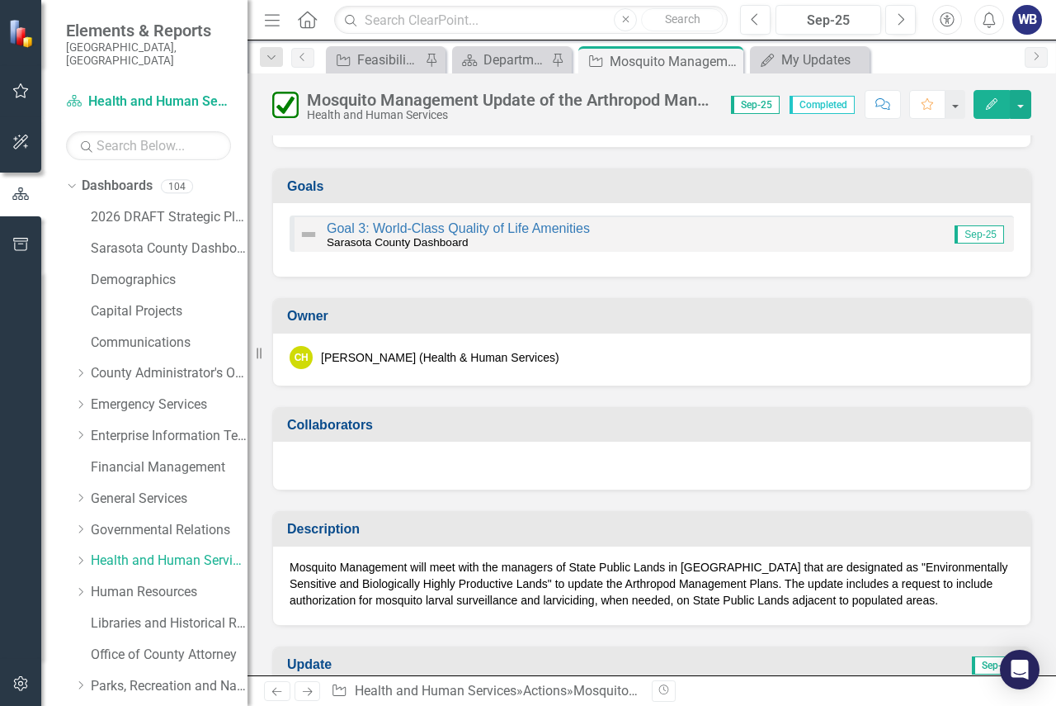
scroll to position [0, 0]
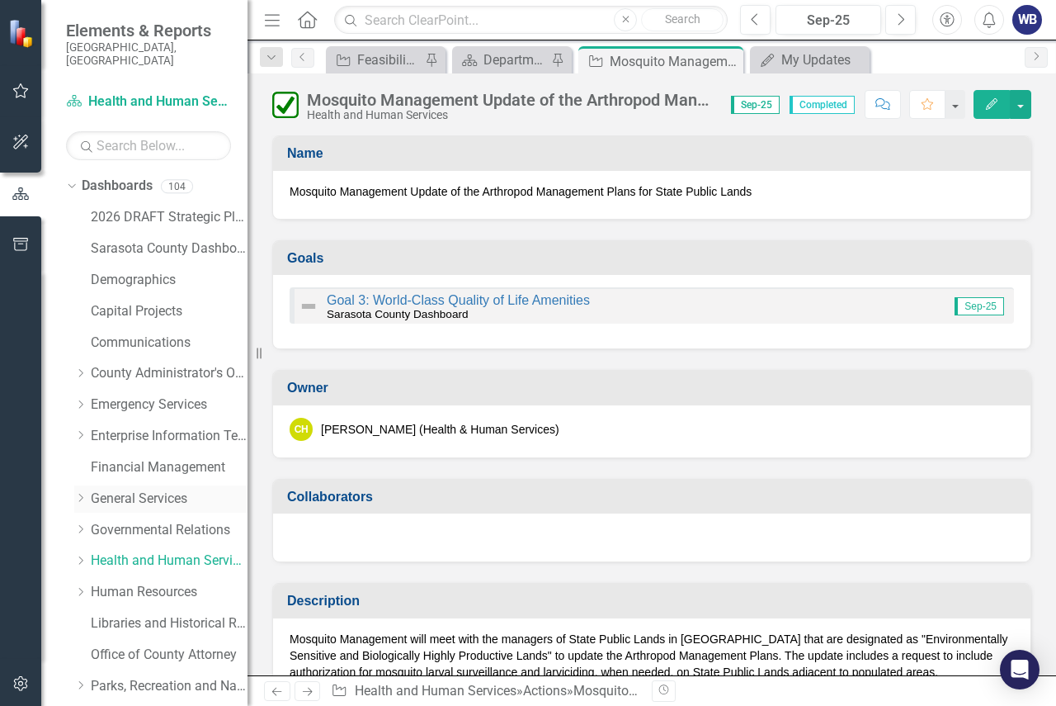
click at [135, 489] on link "General Services" at bounding box center [169, 498] width 157 height 19
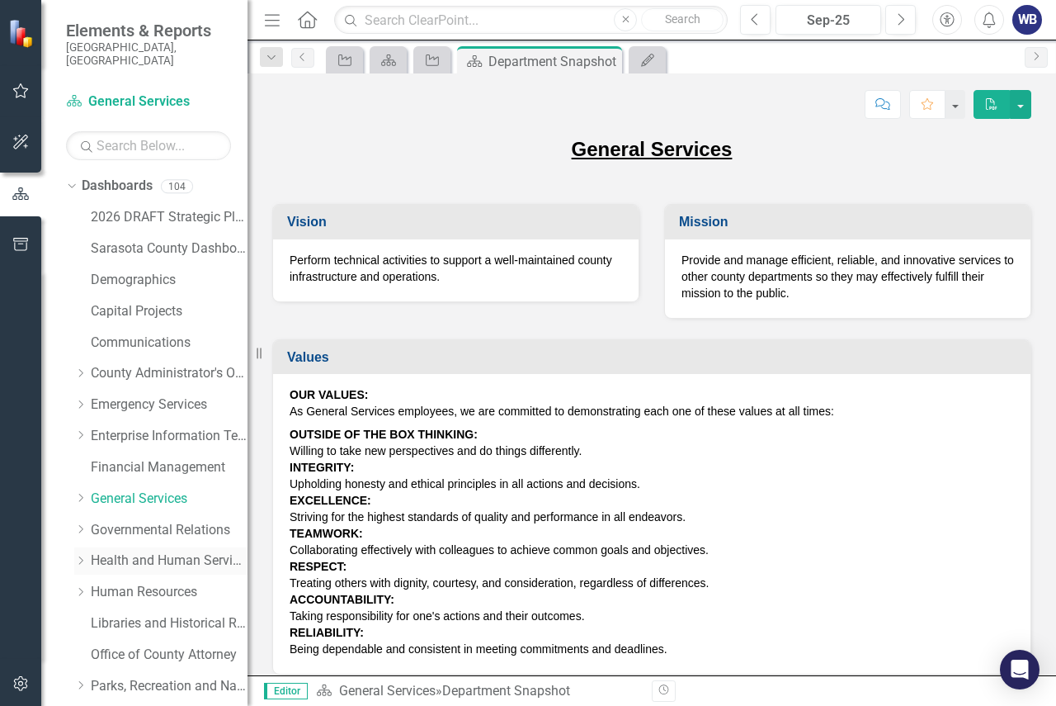
click at [136, 551] on link "Health and Human Services" at bounding box center [169, 560] width 157 height 19
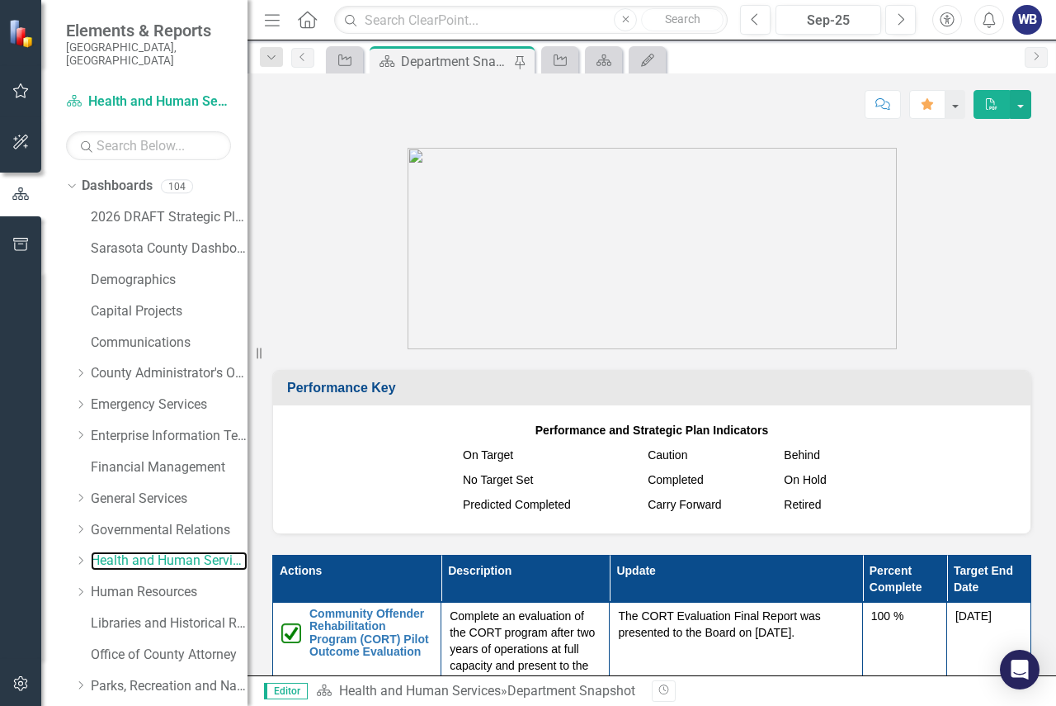
scroll to position [1650, 0]
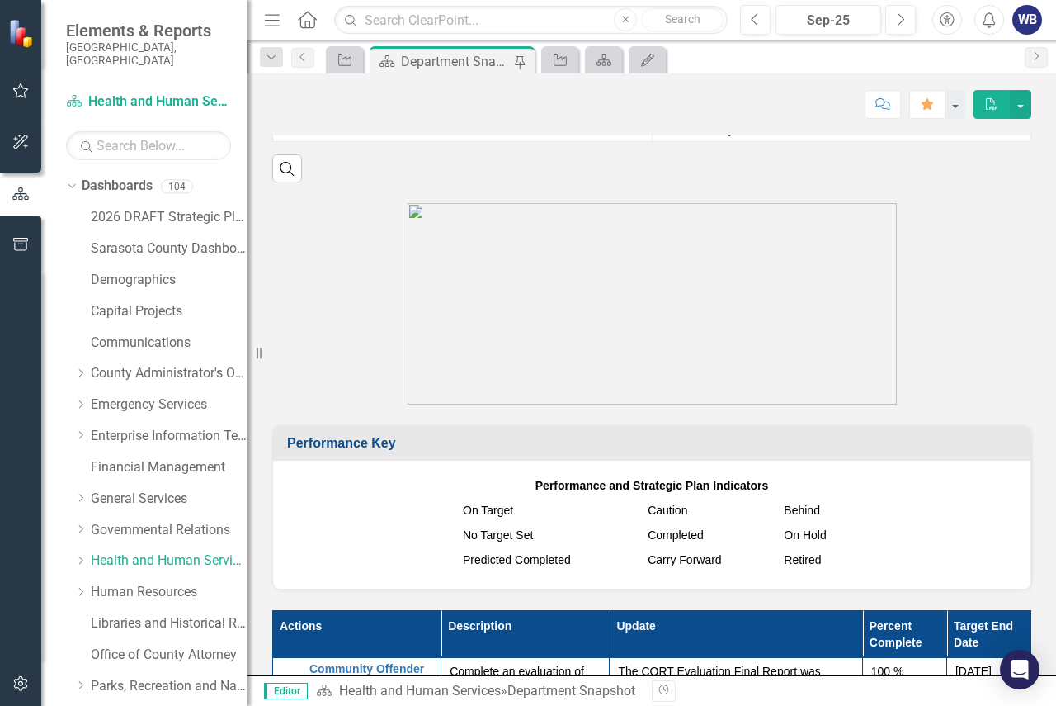
click at [1023, 14] on div "WB" at bounding box center [1027, 20] width 30 height 30
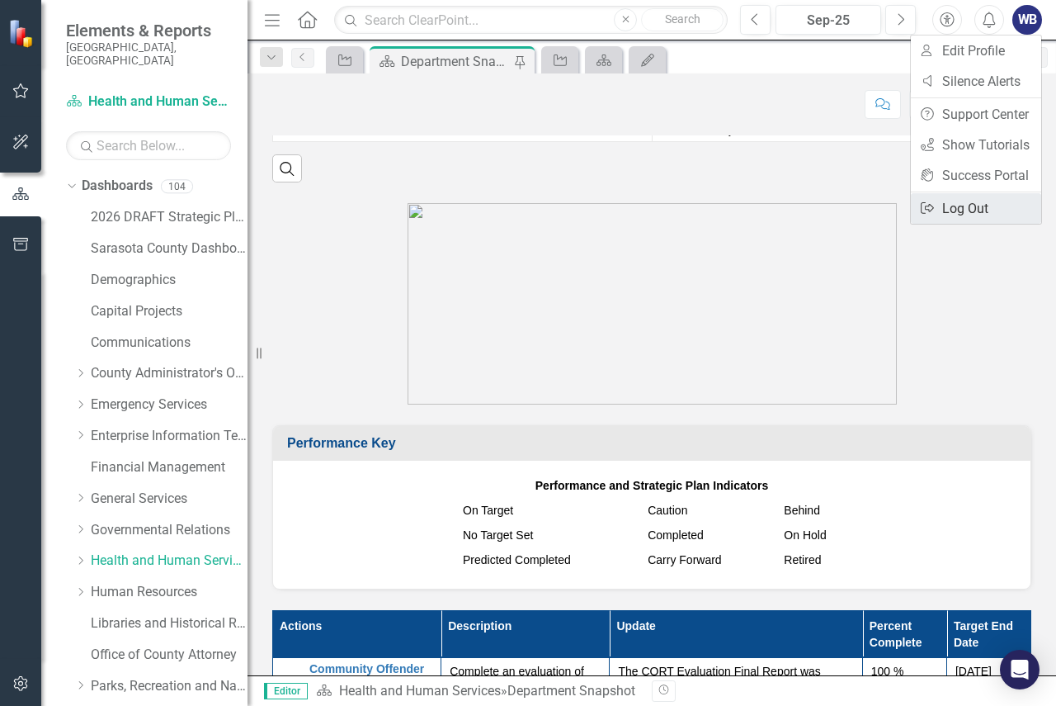
click at [961, 207] on link "Logout Log Out" at bounding box center [976, 208] width 130 height 31
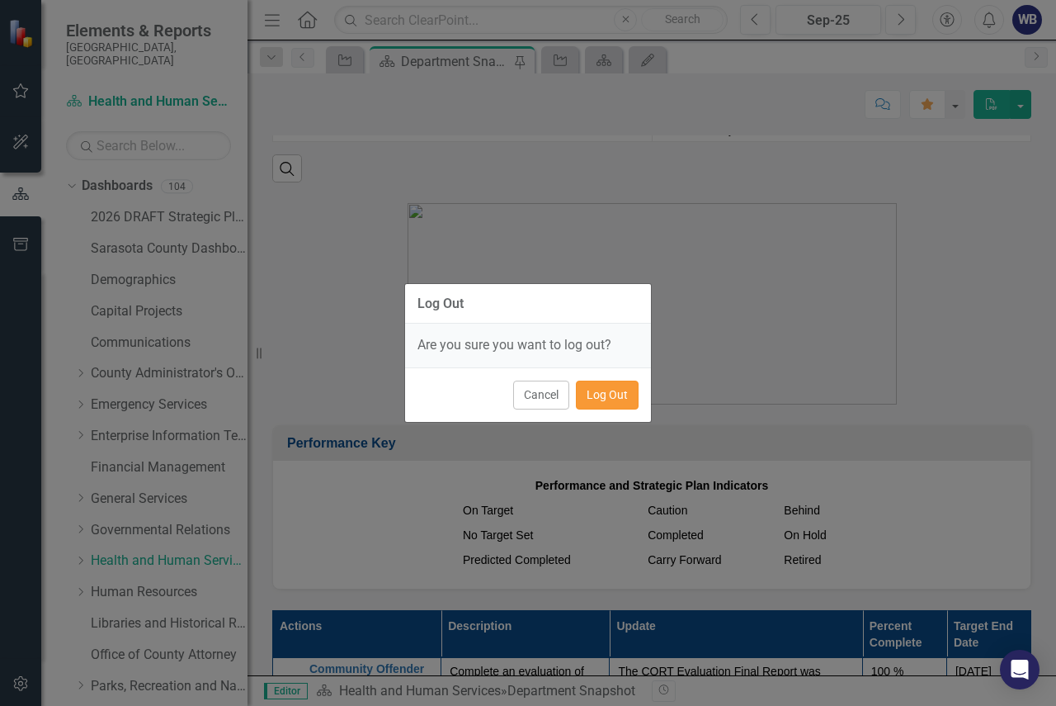
click at [618, 393] on button "Log Out" at bounding box center [607, 394] width 63 height 29
